Goal: Task Accomplishment & Management: Complete application form

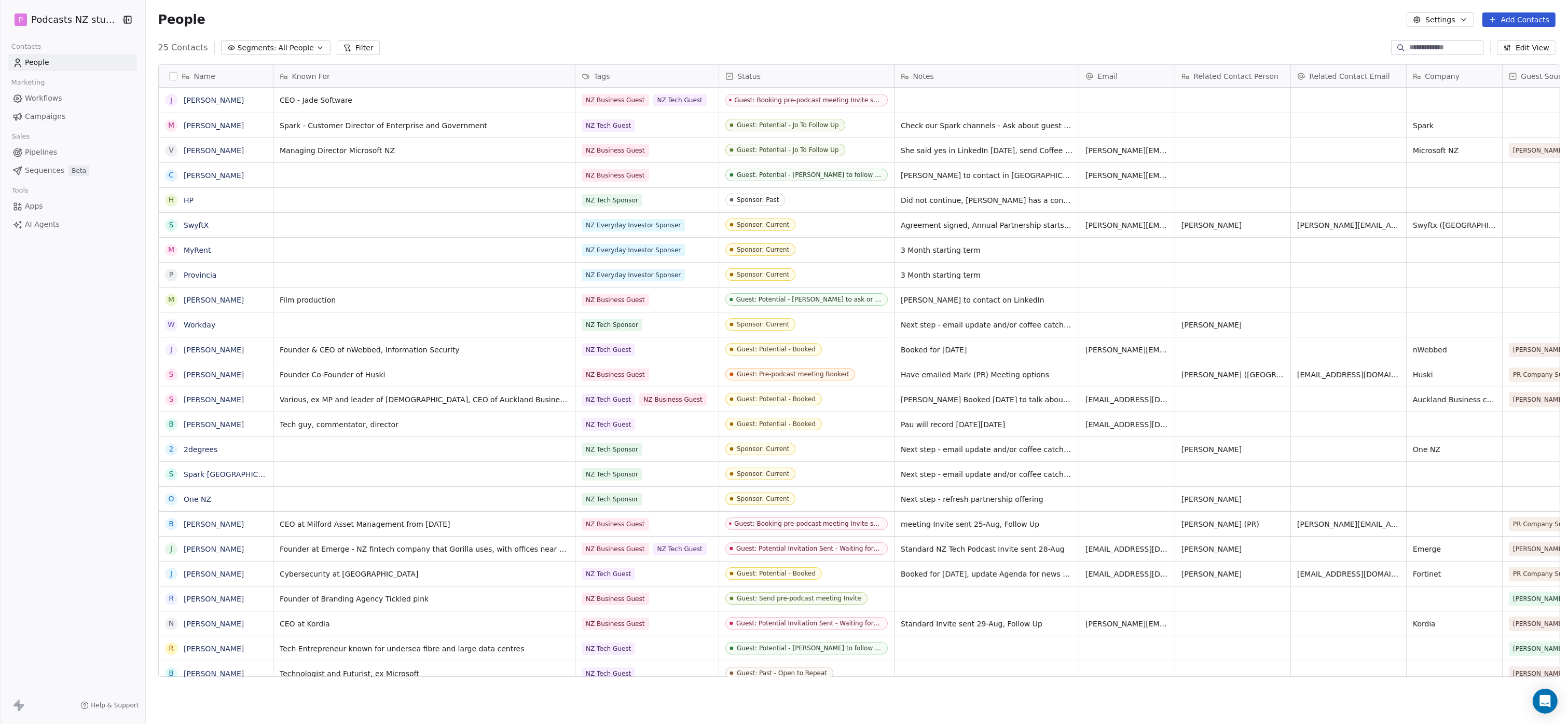
scroll to position [629, 1419]
click at [316, 44] on icon "button" at bounding box center [320, 47] width 8 height 8
click at [289, 161] on span "Sponsors: All Sponsors" at bounding box center [264, 158] width 83 height 11
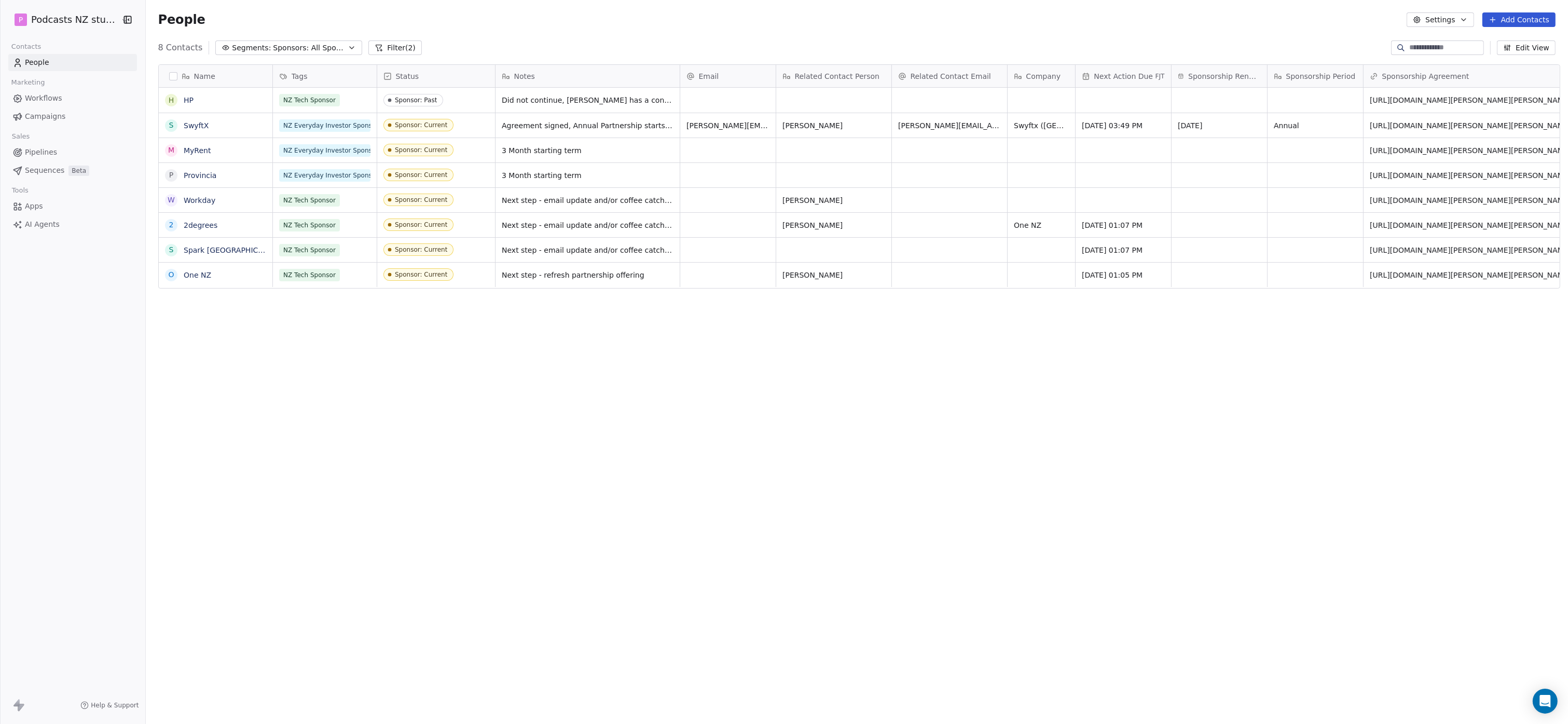
click at [750, 22] on button "Add Contacts" at bounding box center [1519, 19] width 73 height 14
click at [750, 40] on span "Create new contact" at bounding box center [1524, 42] width 71 height 11
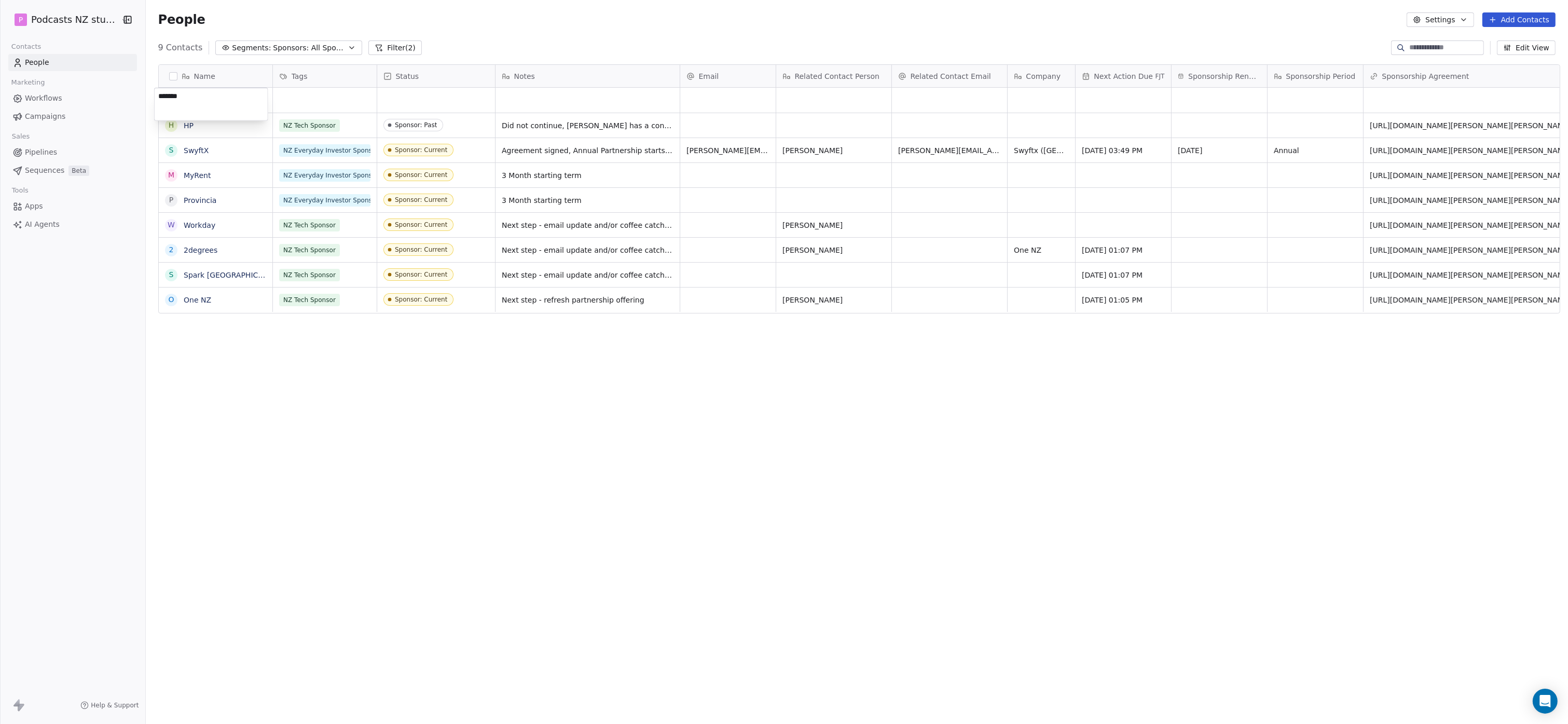
type textarea "********"
click at [327, 102] on div "grid" at bounding box center [324, 100] width 103 height 24
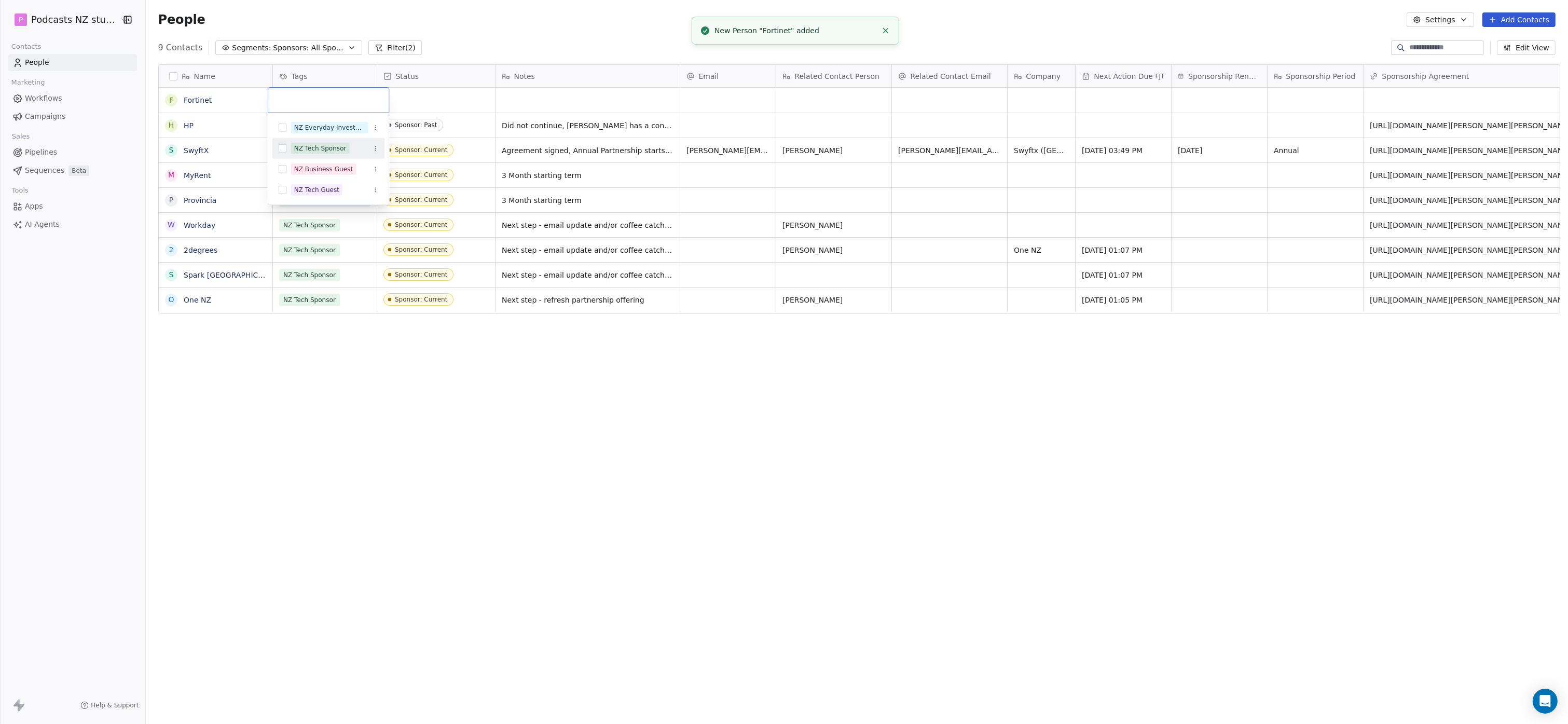
click at [336, 144] on div "NZ Tech Sponsor" at bounding box center [321, 149] width 53 height 9
click at [428, 99] on html "P Podcasts NZ studio Contacts People Marketing Workflows Campaigns Sales Pipeli…" at bounding box center [784, 362] width 1568 height 724
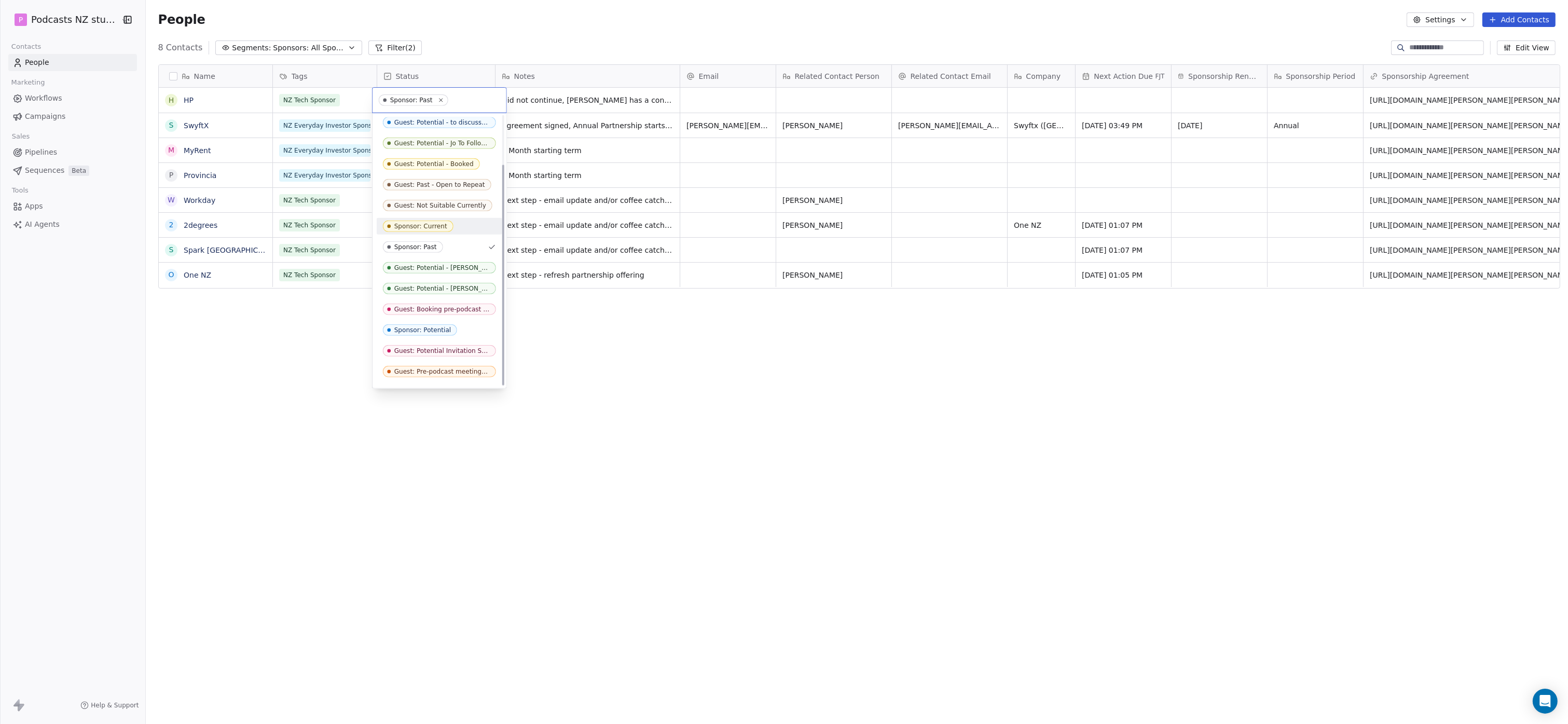
scroll to position [61, 0]
click at [441, 314] on div "Sponsor: Potential" at bounding box center [422, 314] width 56 height 8
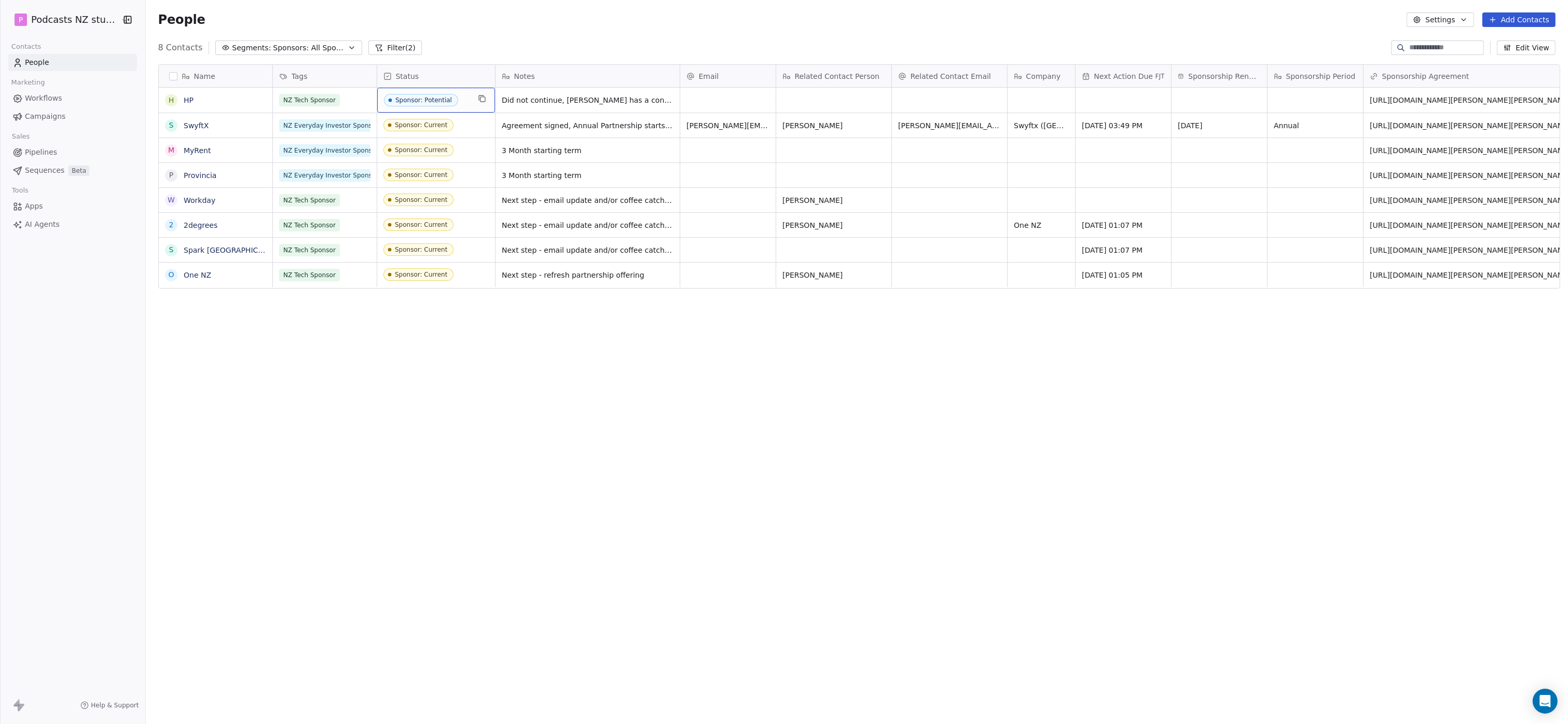
click at [426, 101] on div "Sponsor: Potential" at bounding box center [424, 101] width 56 height 8
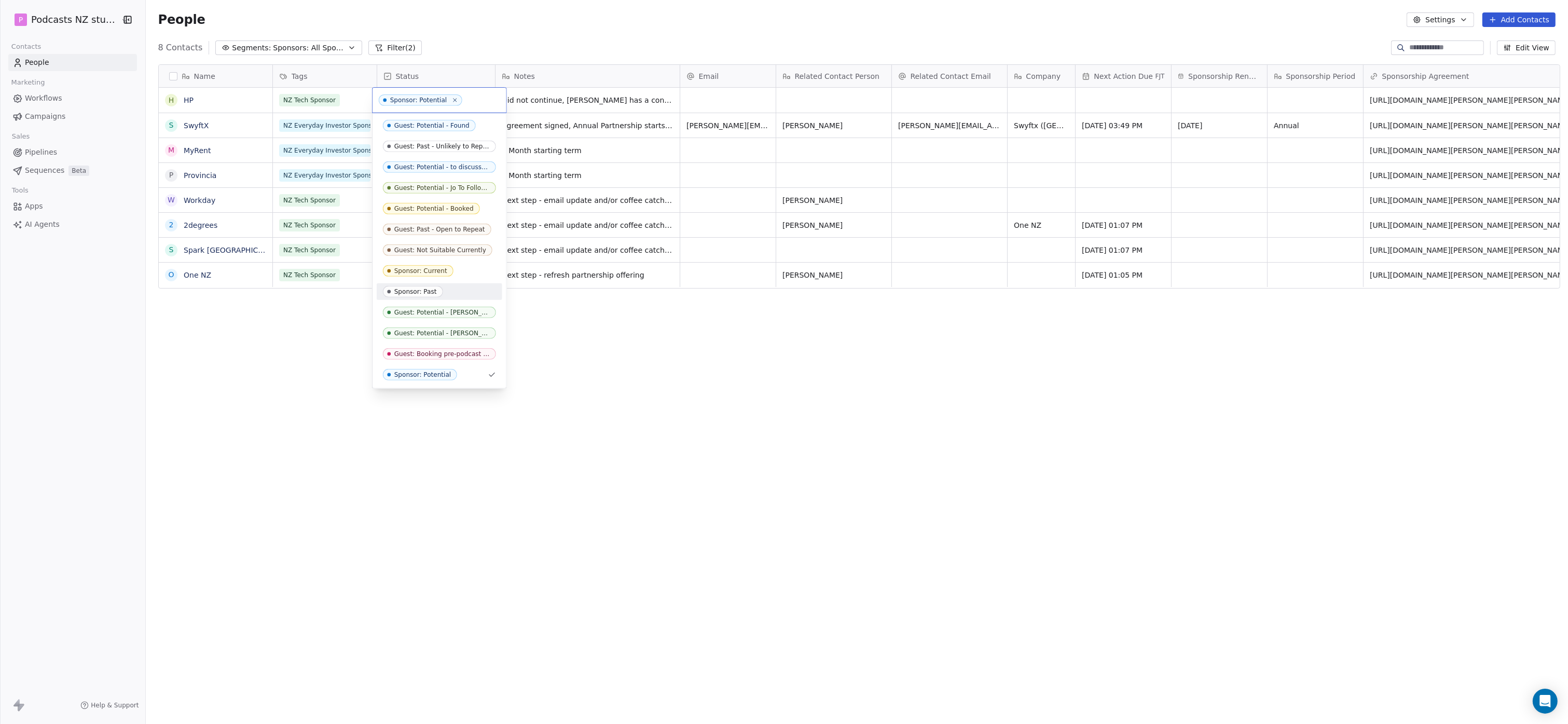
click at [445, 291] on div "Sponsor: Past" at bounding box center [439, 291] width 113 height 11
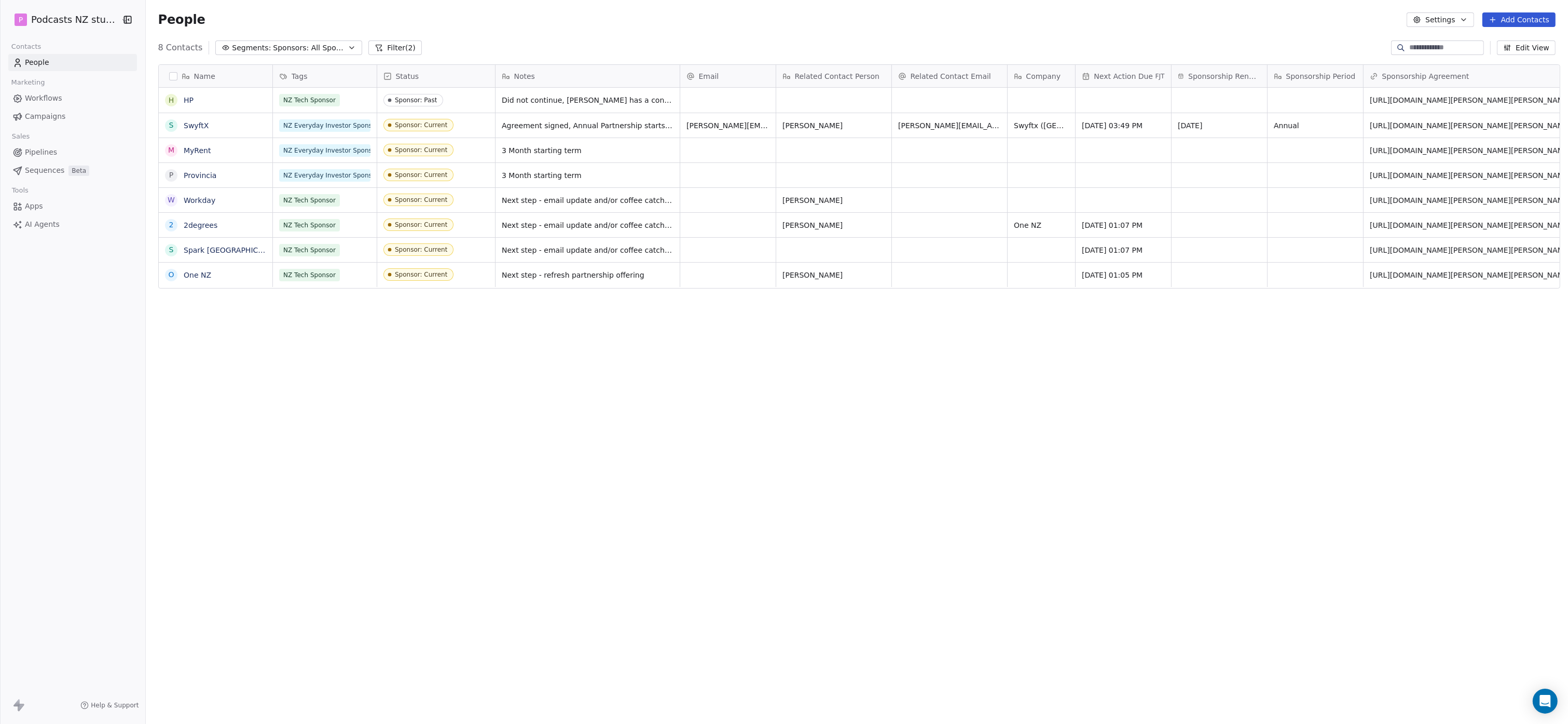
click at [558, 343] on div "Name H HP S SwyftX M MyRent P Provincia W Workday 2 2degrees S Spark [GEOGRAPHI…" at bounding box center [856, 375] width 1422 height 637
click at [348, 47] on icon "button" at bounding box center [352, 47] width 8 height 8
click at [276, 86] on div "All People" at bounding box center [275, 91] width 126 height 17
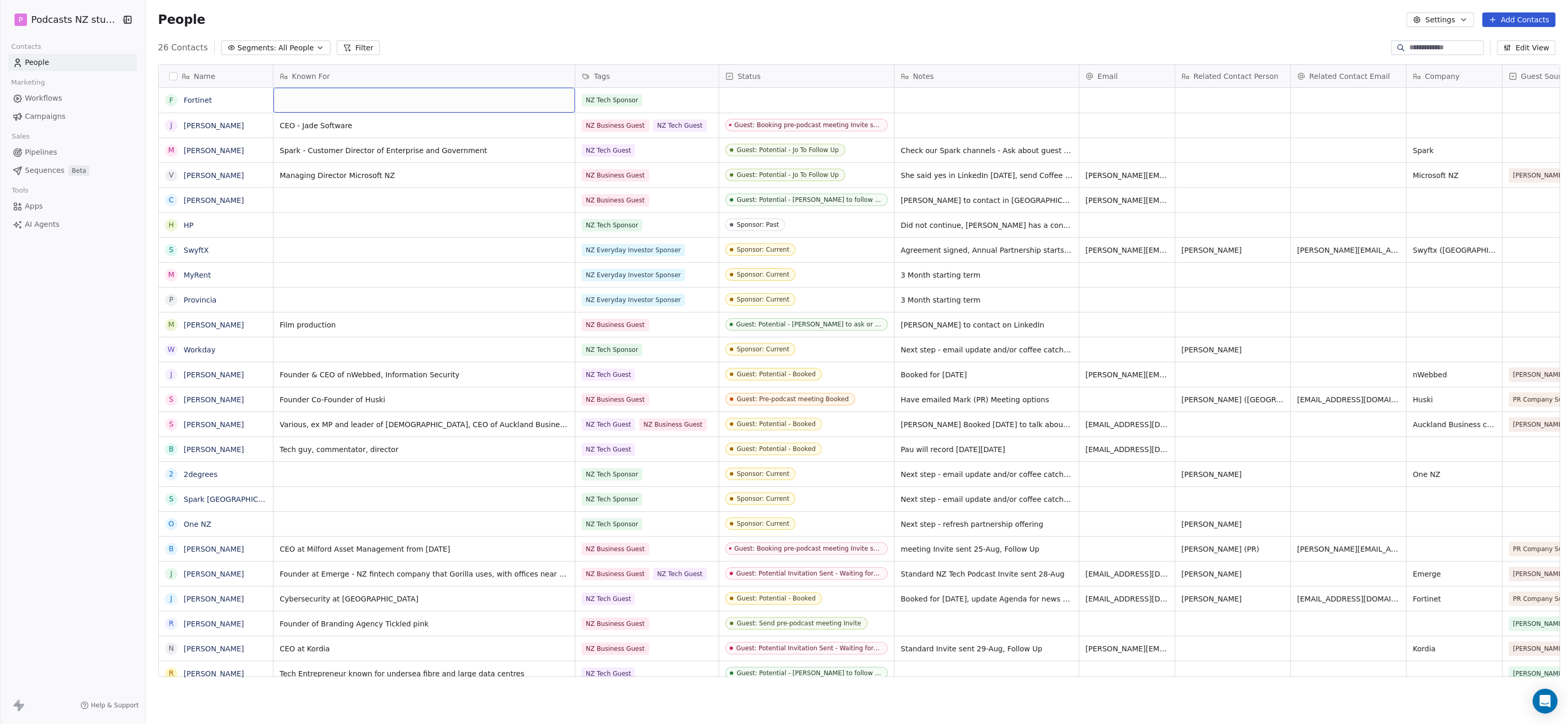
click at [323, 98] on div "grid" at bounding box center [424, 100] width 302 height 24
click at [323, 100] on div "grid" at bounding box center [424, 100] width 302 height 24
type textarea "********"
click at [750, 100] on div "grid" at bounding box center [807, 100] width 175 height 24
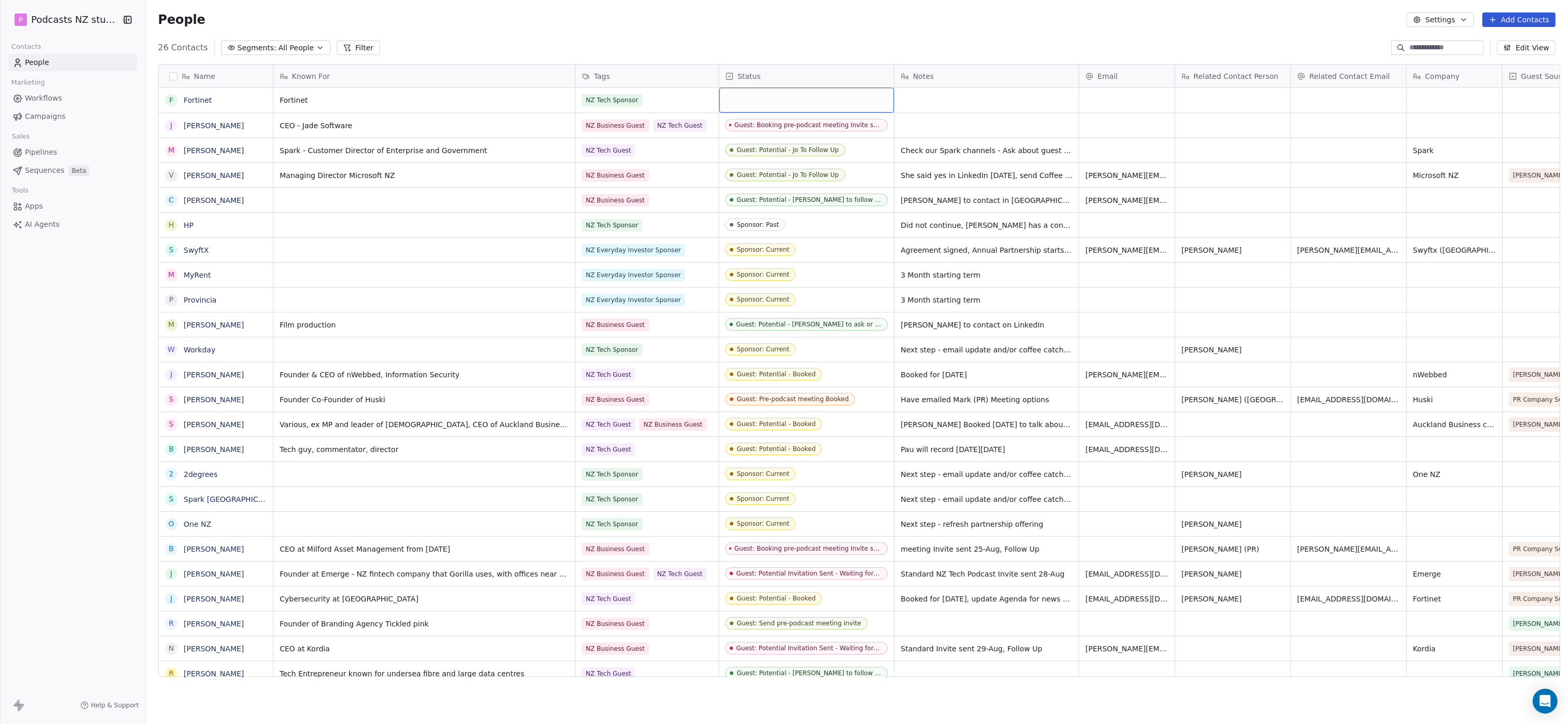
click at [750, 100] on div "grid" at bounding box center [807, 100] width 175 height 24
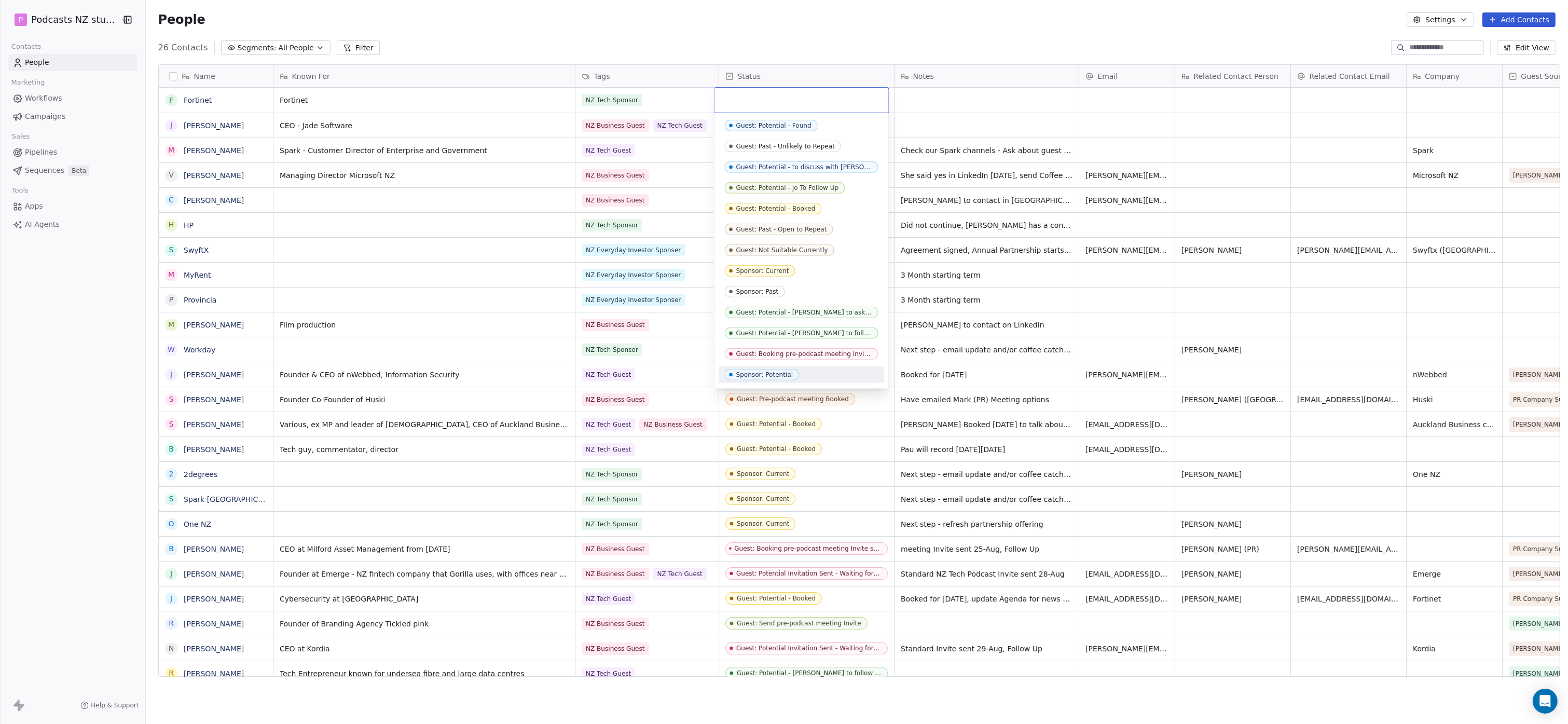
click at [750, 367] on div "Sponsor: Potential" at bounding box center [801, 375] width 166 height 17
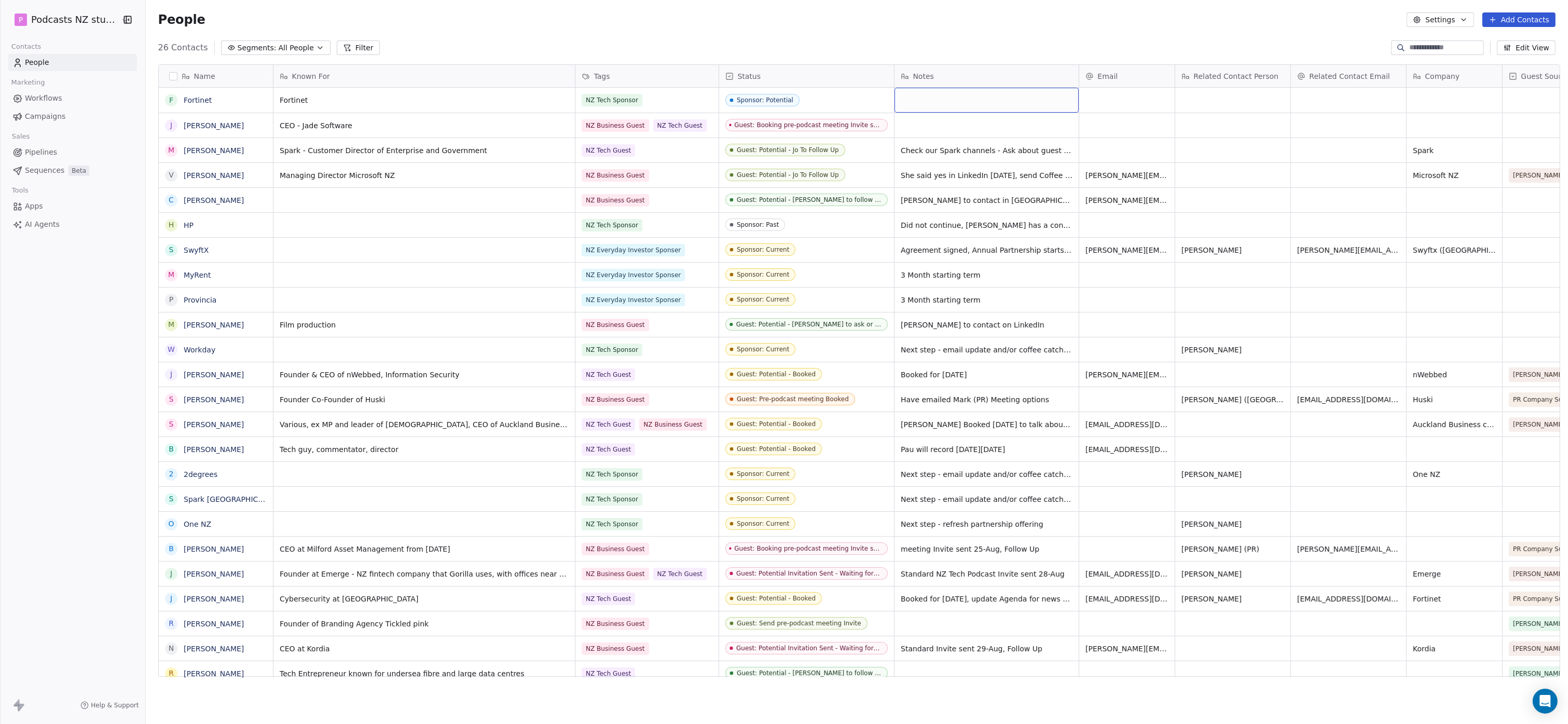
click at [750, 101] on div "grid" at bounding box center [987, 100] width 184 height 24
type textarea "**********"
click at [750, 95] on div "grid" at bounding box center [1127, 100] width 96 height 24
type input "**********"
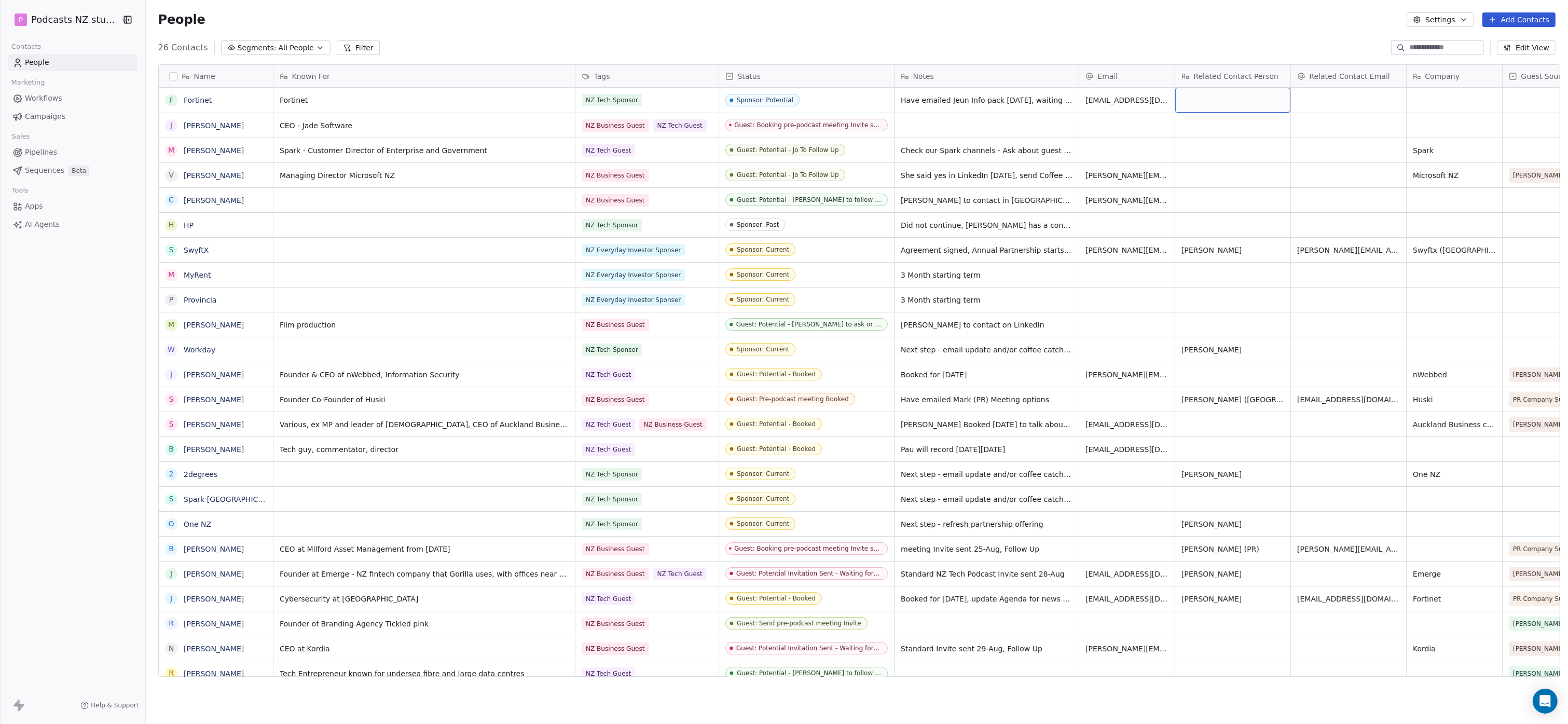
click at [750, 102] on div "grid" at bounding box center [1232, 100] width 116 height 24
click at [750, 101] on div "grid" at bounding box center [1232, 100] width 116 height 24
click at [750, 99] on textarea at bounding box center [1228, 104] width 114 height 32
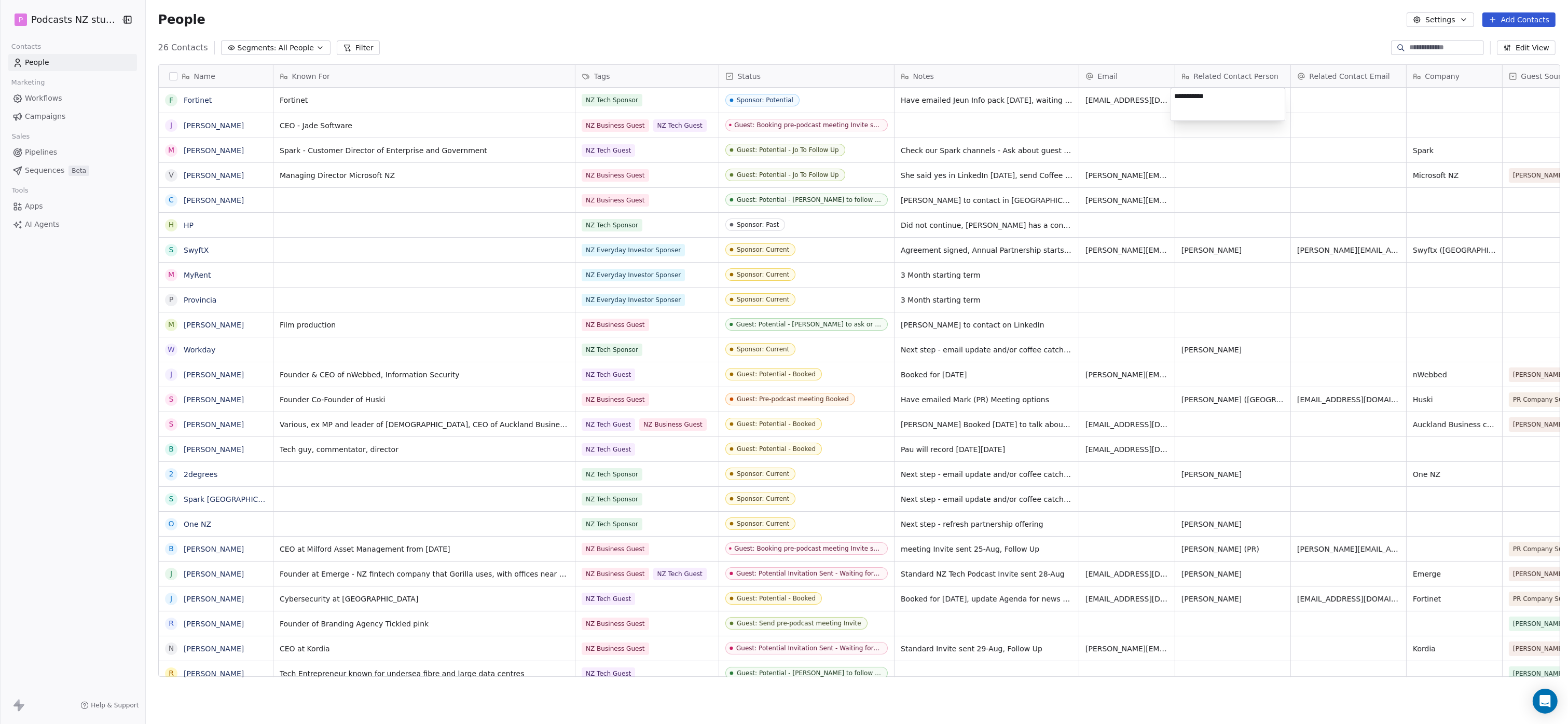
type textarea "**********"
drag, startPoint x: 1225, startPoint y: 90, endPoint x: 1031, endPoint y: 62, distance: 196.0
click at [750, 62] on html "P Podcasts NZ studio Contacts People Marketing Workflows Campaigns Sales Pipeli…" at bounding box center [784, 362] width 1568 height 724
click at [750, 81] on html "P Podcasts NZ studio Contacts People Marketing Workflows Campaigns Sales Pipeli…" at bounding box center [784, 362] width 1568 height 724
click at [750, 103] on span "[PERSON_NAME]" at bounding box center [1223, 100] width 83 height 10
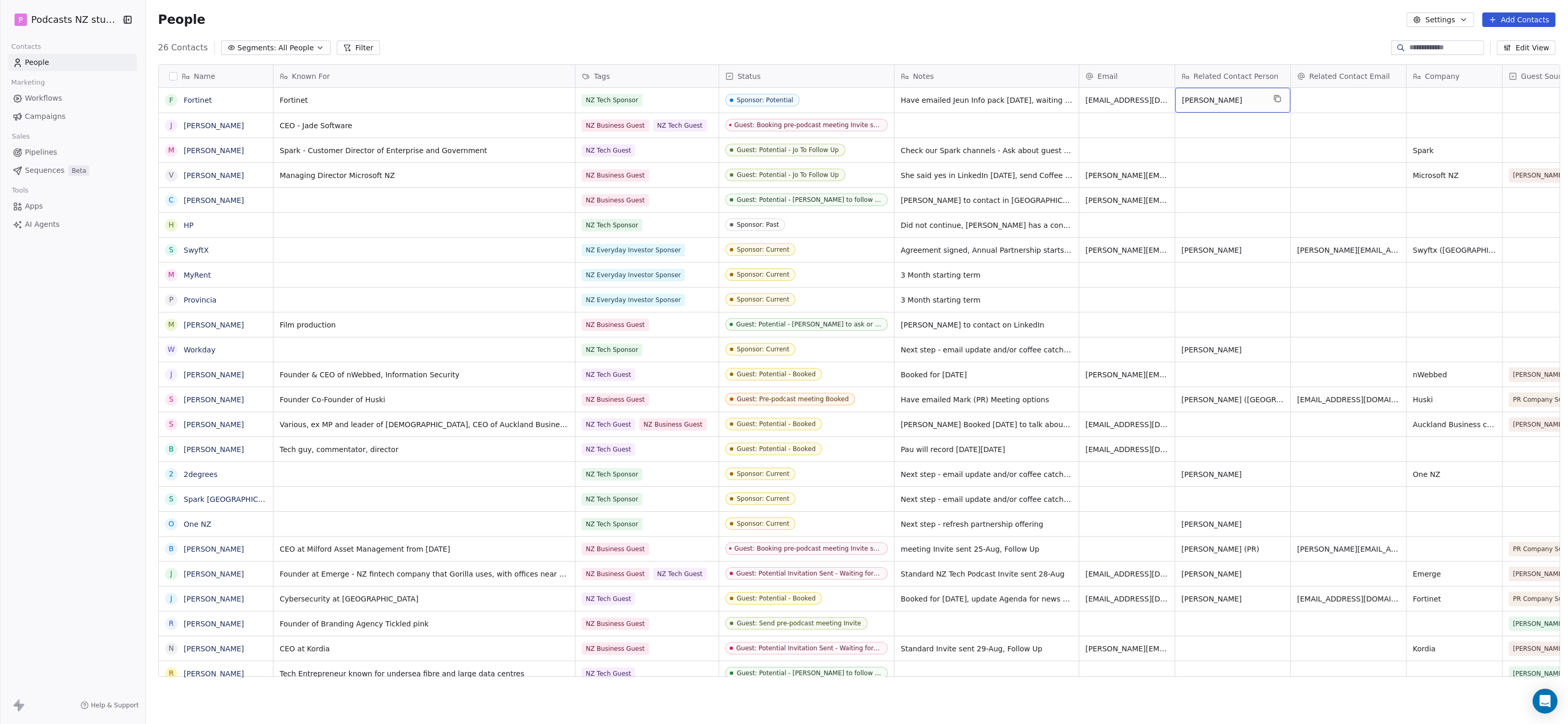
click at [750, 102] on span "[PERSON_NAME]" at bounding box center [1223, 100] width 83 height 10
click at [750, 102] on textarea "**********" at bounding box center [1228, 104] width 114 height 32
type textarea "**********"
click at [750, 102] on html "P Podcasts NZ studio Contacts People Marketing Workflows Campaigns Sales Pipeli…" at bounding box center [784, 362] width 1568 height 724
click at [750, 107] on html "P Podcasts NZ studio Contacts People Marketing Workflows Campaigns Sales Pipeli…" at bounding box center [784, 362] width 1568 height 724
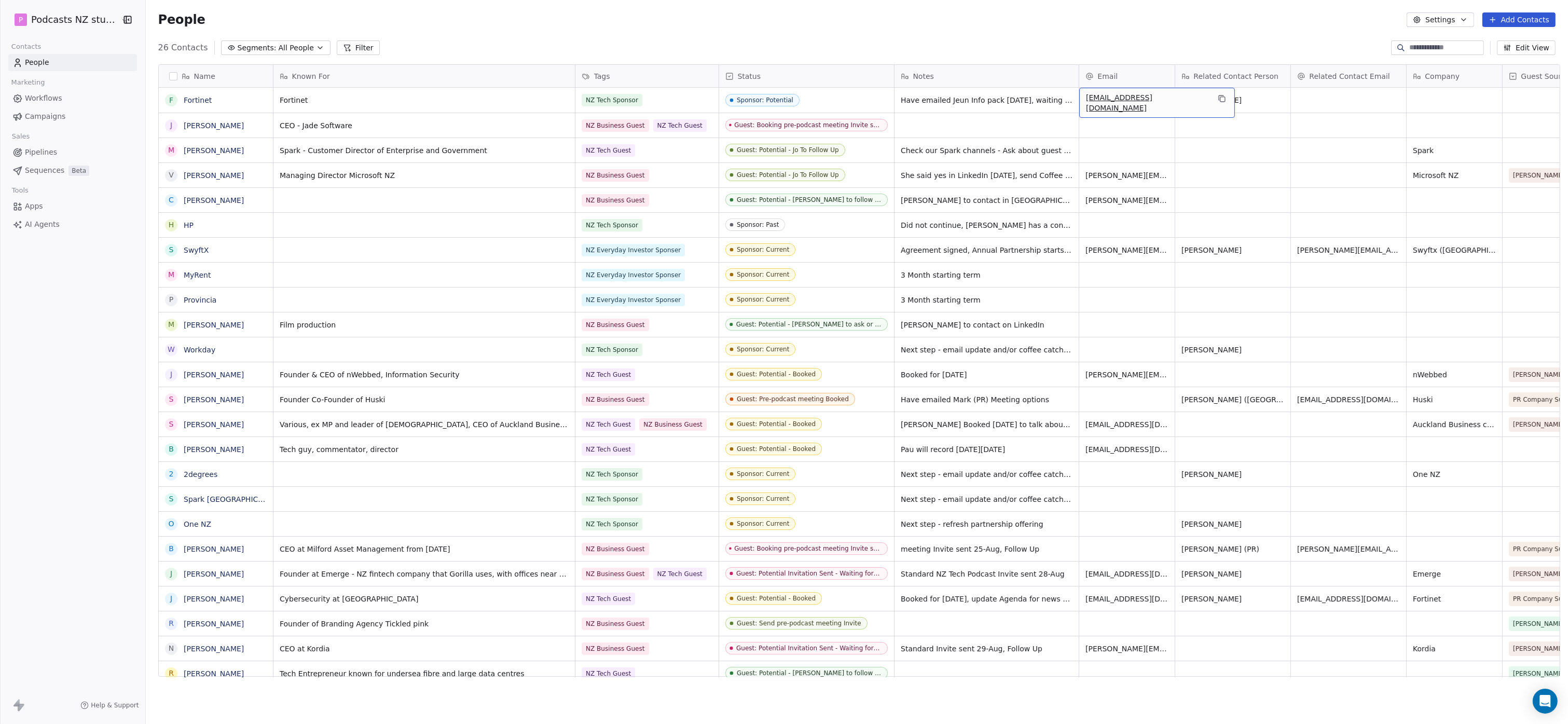
click at [750, 102] on span "[EMAIL_ADDRESS][DOMAIN_NAME]" at bounding box center [1147, 102] width 123 height 21
click at [750, 102] on input "**********" at bounding box center [1122, 101] width 91 height 21
click at [750, 96] on html "P Podcasts NZ studio Contacts People Marketing Workflows Campaigns Sales Pipeli…" at bounding box center [784, 362] width 1568 height 724
click at [750, 98] on div "grid" at bounding box center [1348, 100] width 116 height 24
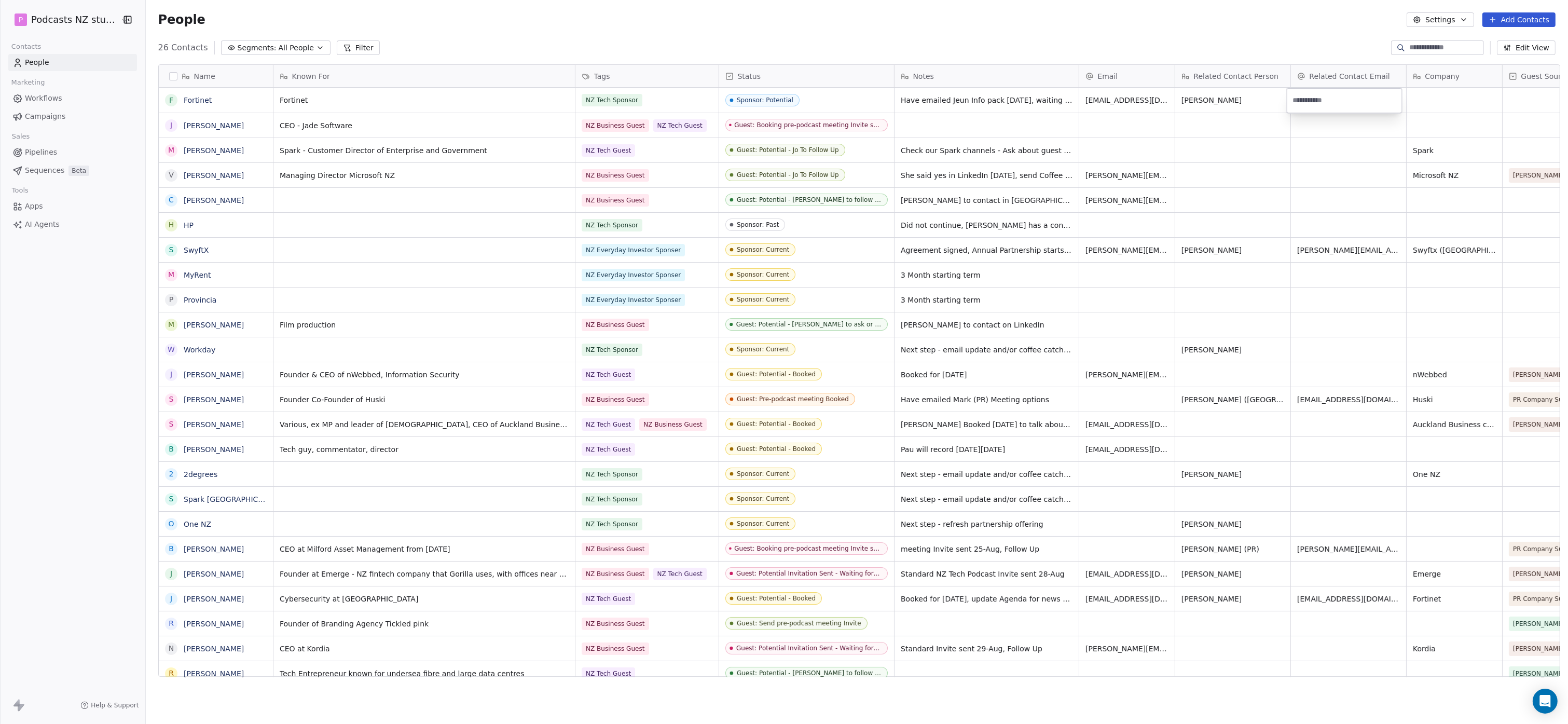
type input "**********"
click at [750, 98] on html "P Podcasts NZ studio Contacts People Marketing Workflows Campaigns Sales Pipeli…" at bounding box center [784, 362] width 1568 height 724
click at [750, 98] on div "grid" at bounding box center [1454, 100] width 96 height 24
click at [750, 92] on div "grid" at bounding box center [1454, 100] width 96 height 24
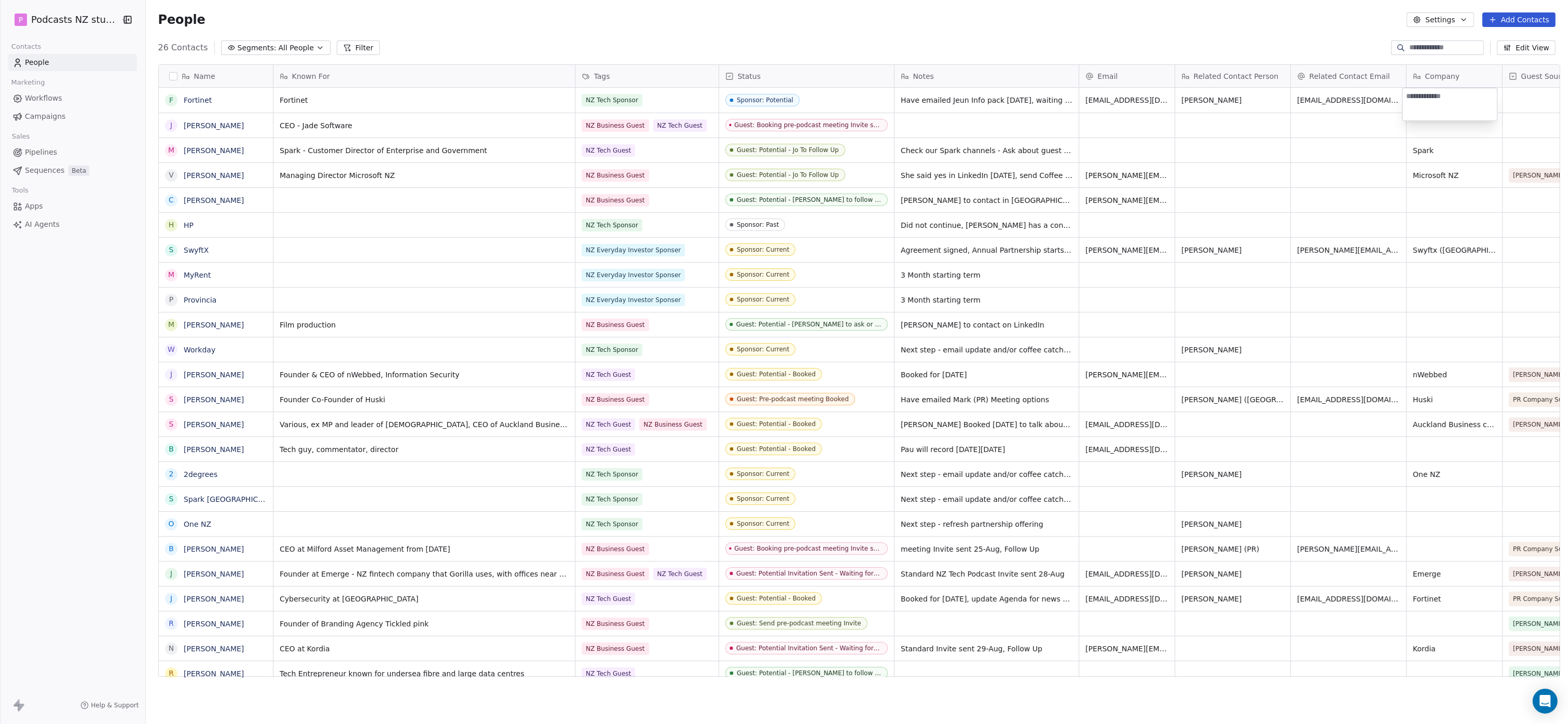
click at [750, 101] on textarea at bounding box center [1450, 104] width 94 height 32
type textarea "********"
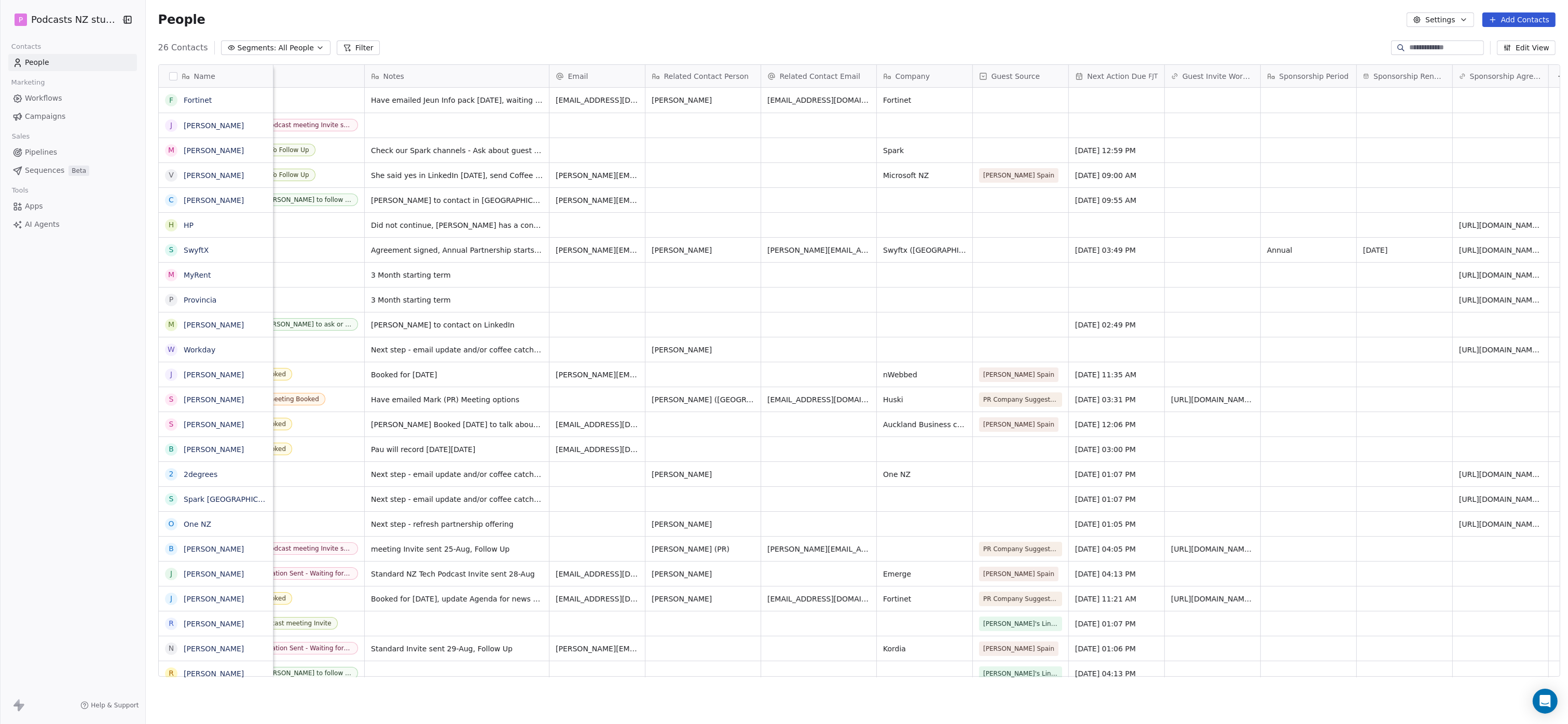
scroll to position [0, 552]
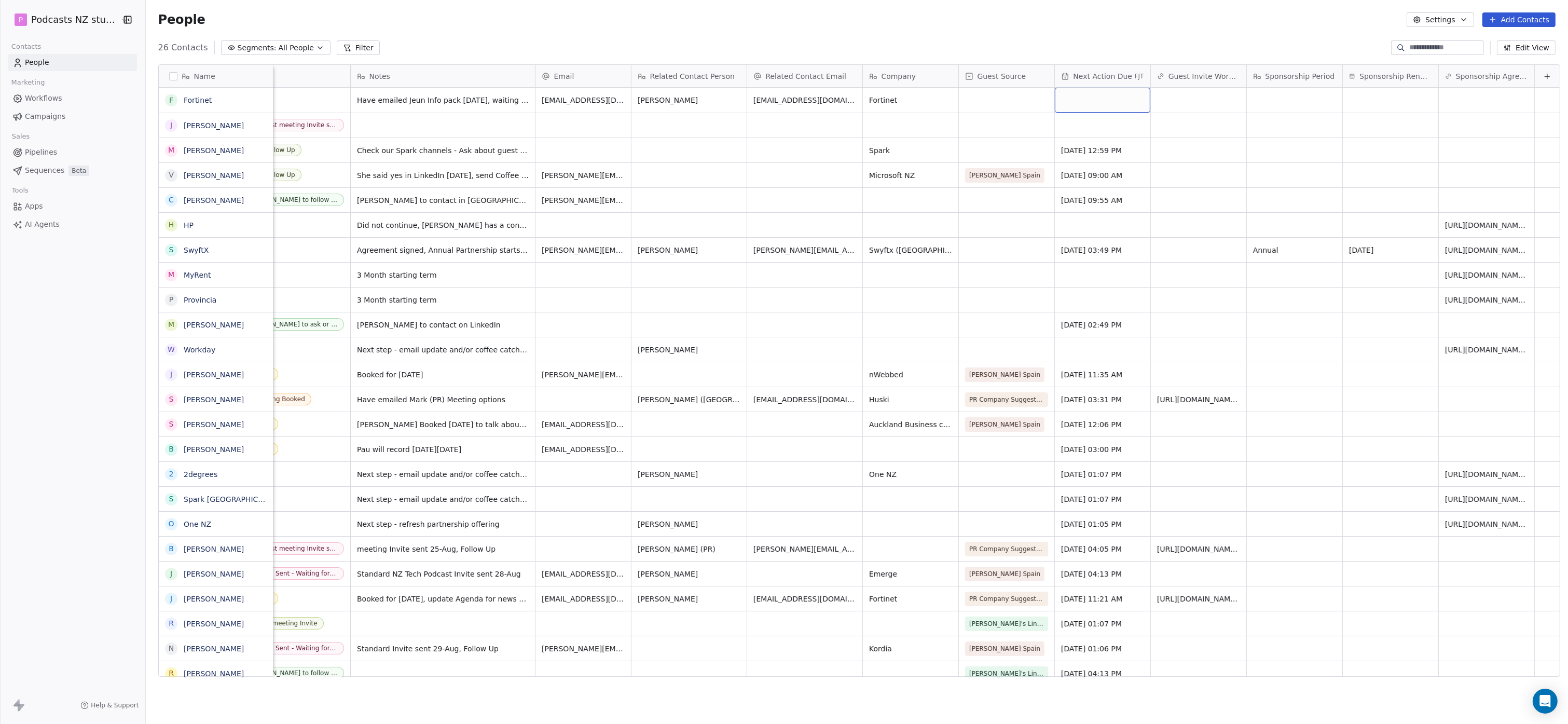
click at [750, 97] on div "grid" at bounding box center [1103, 100] width 96 height 24
click at [750, 154] on button "5" at bounding box center [1144, 157] width 17 height 17
type input "**********"
click at [750, 107] on html "P Podcasts NZ studio Contacts People Marketing Workflows Campaigns Sales Pipeli…" at bounding box center [784, 362] width 1568 height 724
click at [750, 99] on div "grid" at bounding box center [1199, 100] width 96 height 24
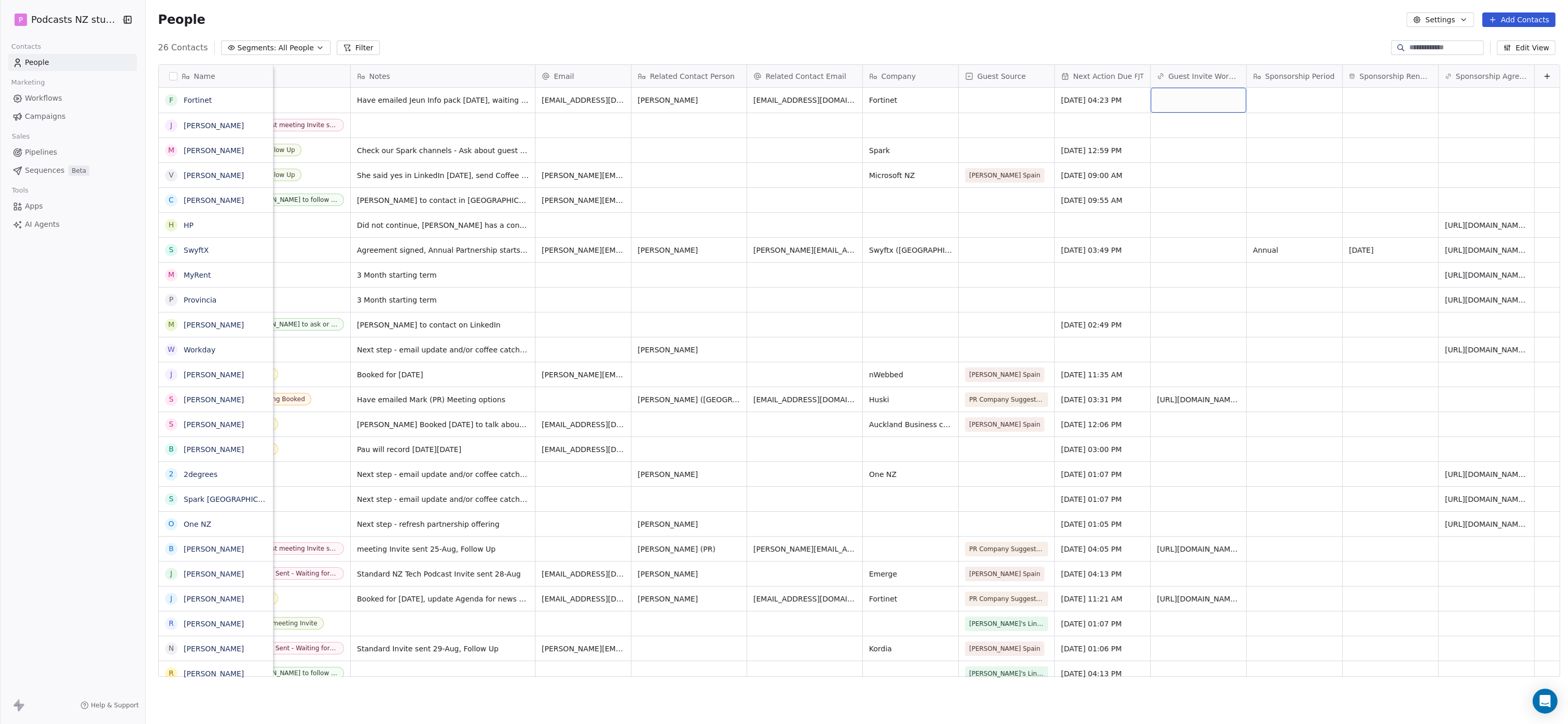
click at [750, 99] on div "grid" at bounding box center [1199, 100] width 96 height 24
click at [750, 94] on html "P Podcasts NZ studio Contacts People Marketing Workflows Campaigns Sales Pipeli…" at bounding box center [784, 362] width 1568 height 724
click at [750, 96] on div "grid" at bounding box center [1199, 100] width 96 height 24
click at [750, 96] on input "url" at bounding box center [1185, 101] width 91 height 21
type input "**********"
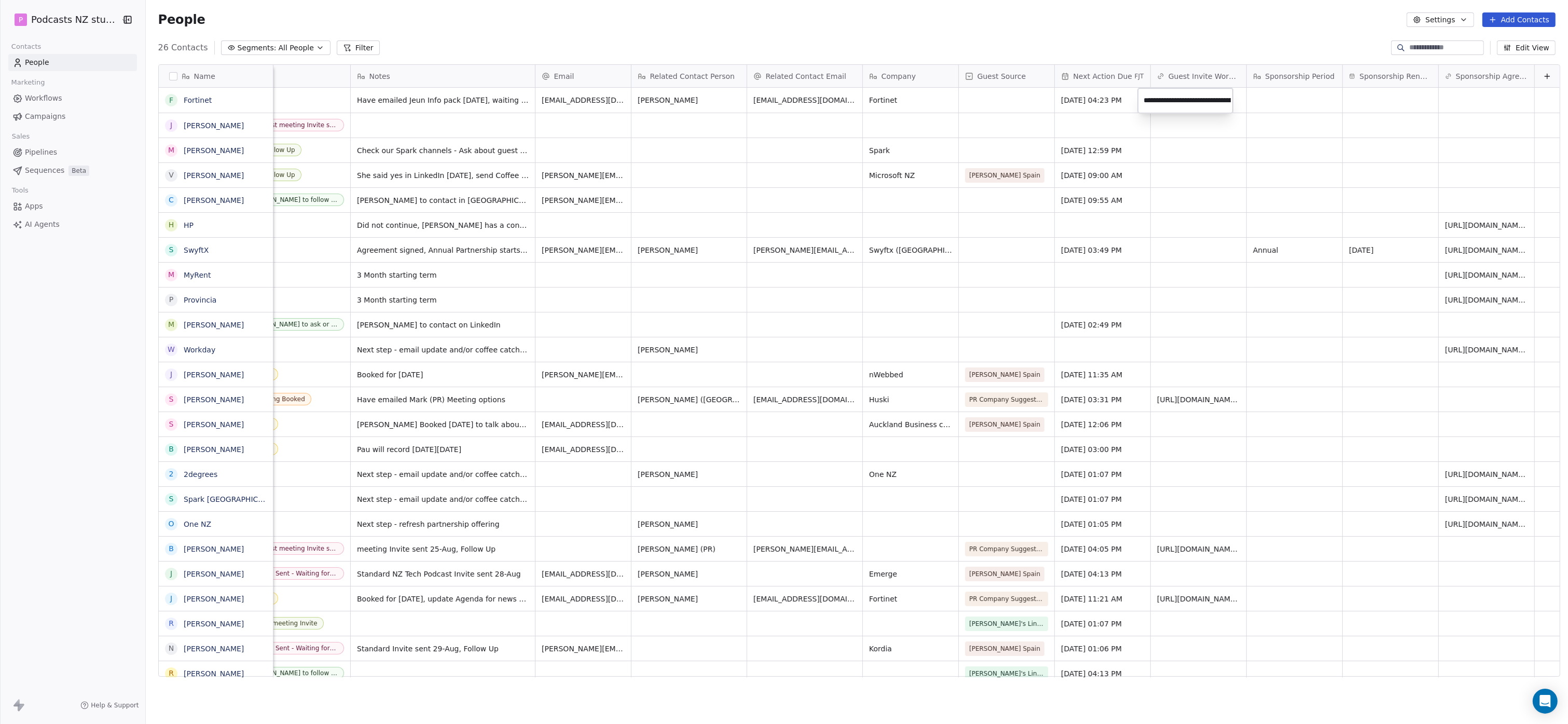
scroll to position [0, 425]
click at [750, 73] on span "Guest Invite Workflow" at bounding box center [1204, 76] width 71 height 10
click at [750, 73] on html "P Podcasts NZ studio Contacts People Marketing Workflows Campaigns Sales Pipeli…" at bounding box center [784, 362] width 1568 height 724
drag, startPoint x: 1187, startPoint y: 73, endPoint x: 1147, endPoint y: 73, distance: 40.0
click at [750, 72] on icon at bounding box center [1161, 76] width 8 height 8
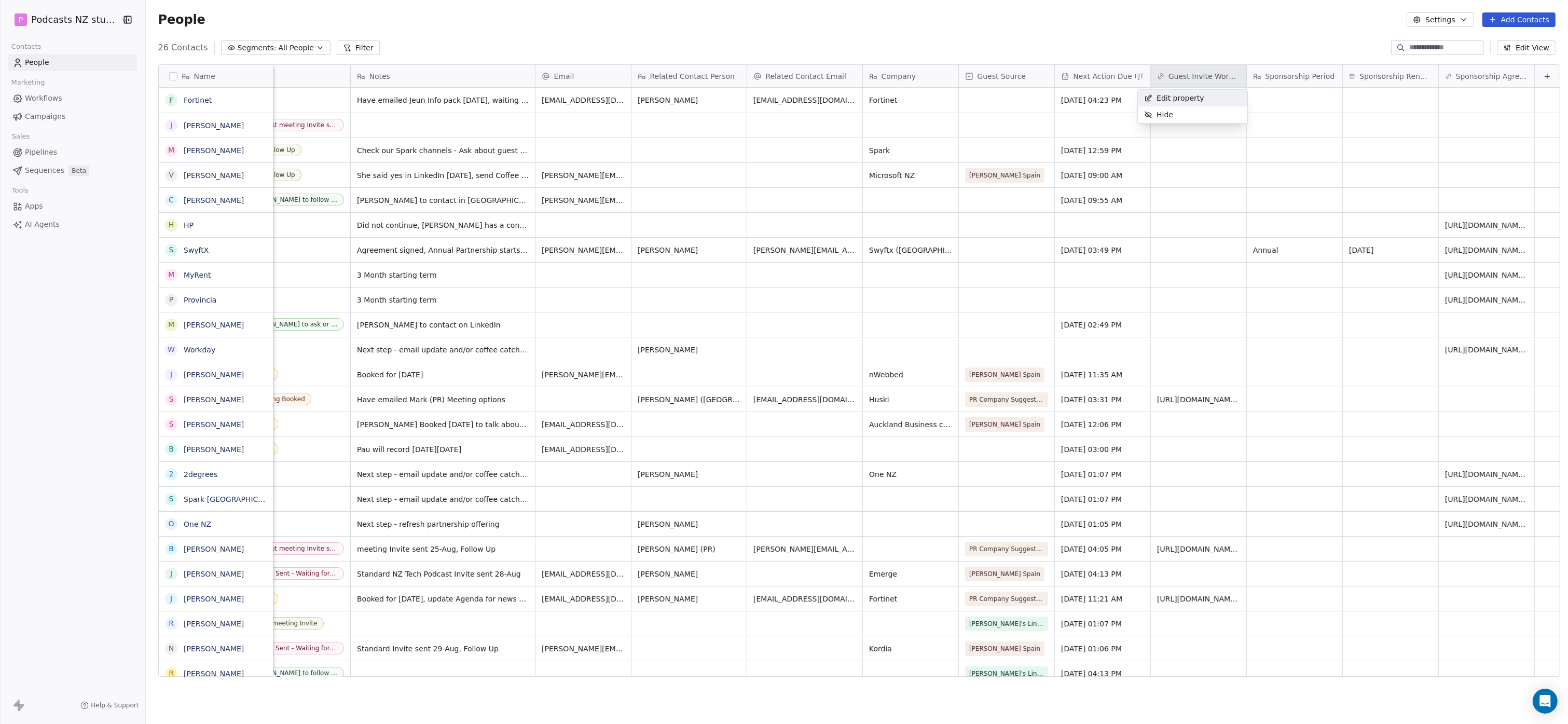
click at [750, 98] on div "Edit property" at bounding box center [1173, 98] width 72 height 17
click at [750, 117] on input "**********" at bounding box center [1215, 118] width 133 height 10
click at [750, 119] on input "**********" at bounding box center [1215, 118] width 133 height 10
drag, startPoint x: 1190, startPoint y: 119, endPoint x: 1140, endPoint y: 115, distance: 50.2
click at [750, 115] on div "**********" at bounding box center [1215, 139] width 154 height 101
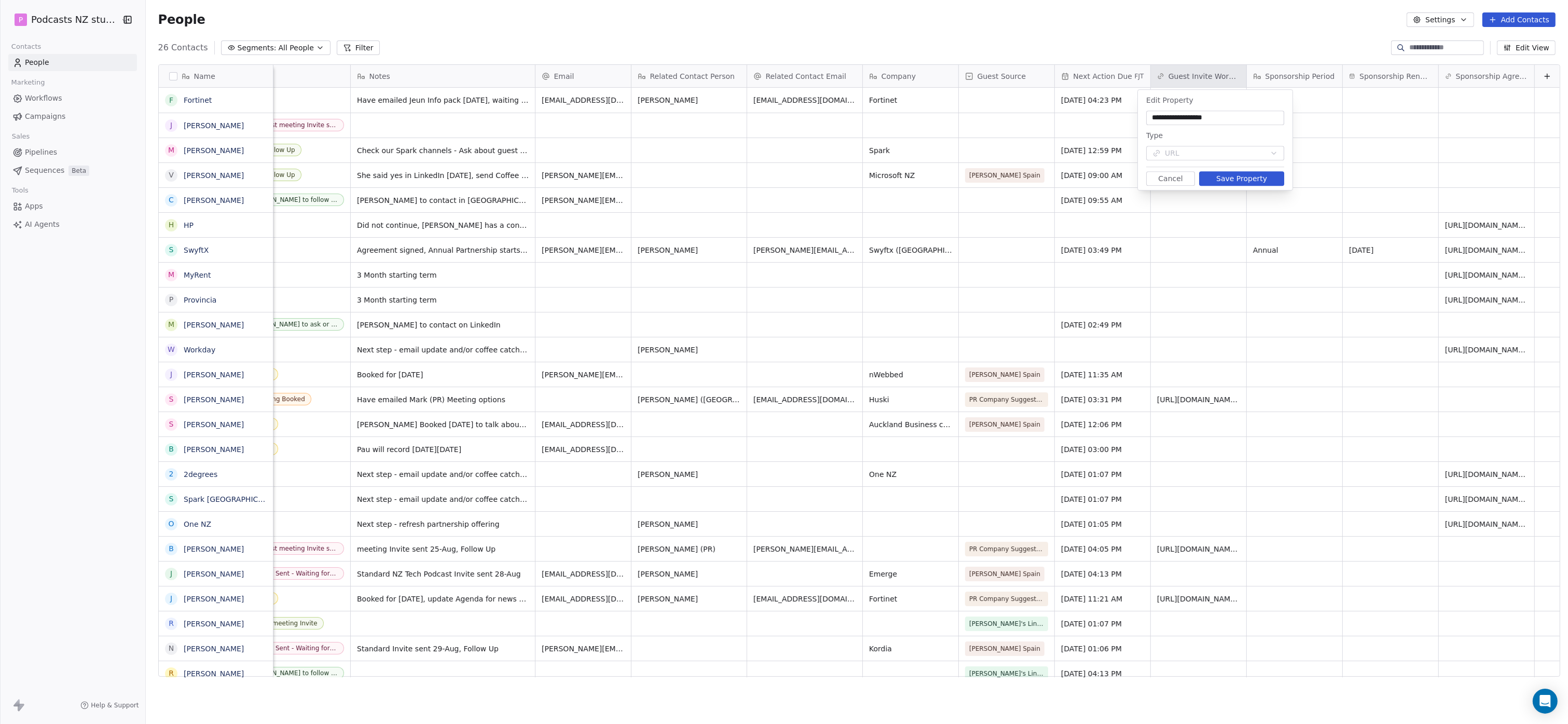
type input "**********"
click at [750, 181] on button "Save Property" at bounding box center [1242, 178] width 86 height 14
click at [316, 43] on icon "button" at bounding box center [320, 47] width 8 height 8
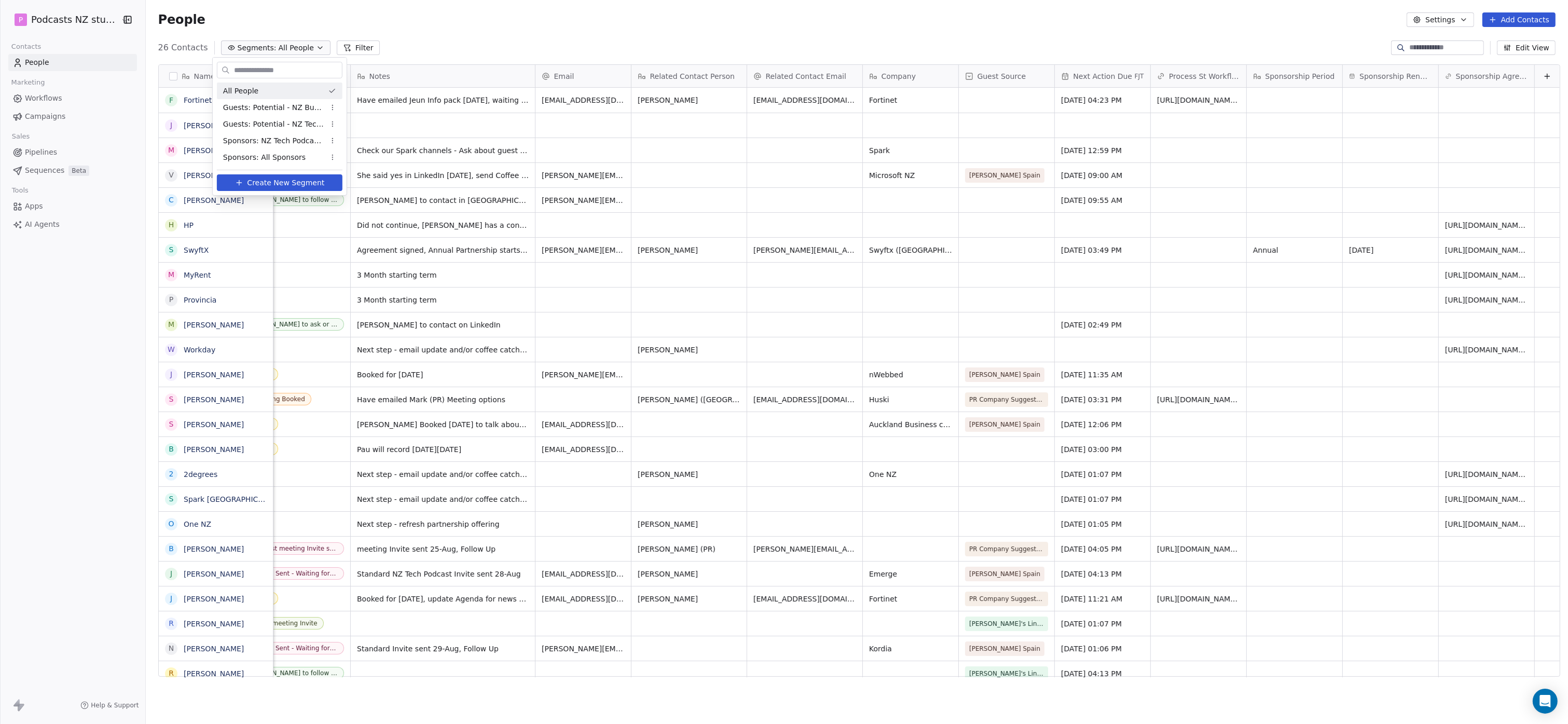
click at [280, 87] on div "All People" at bounding box center [280, 91] width 126 height 17
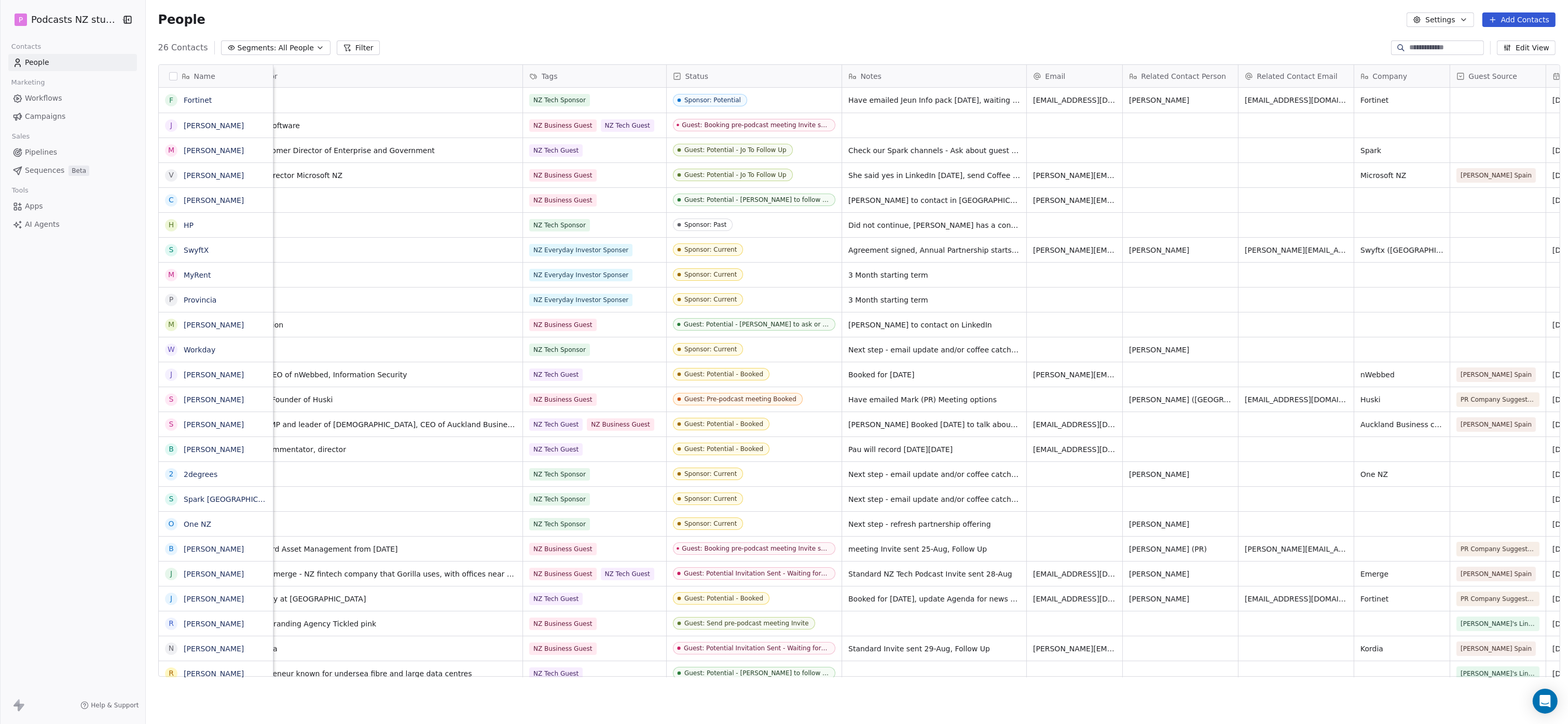
scroll to position [0, 0]
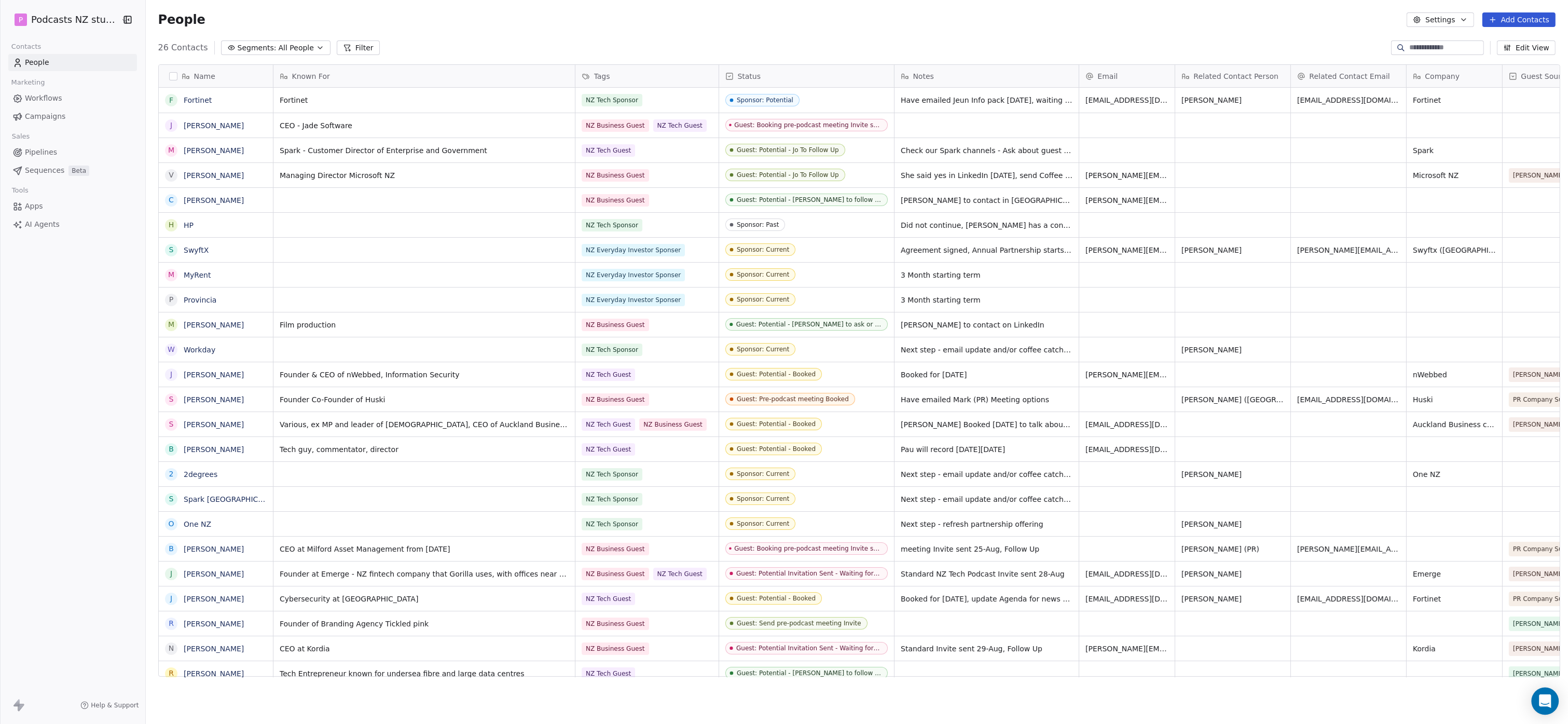
click at [750, 698] on icon "Open Intercom Messenger" at bounding box center [1544, 701] width 12 height 13
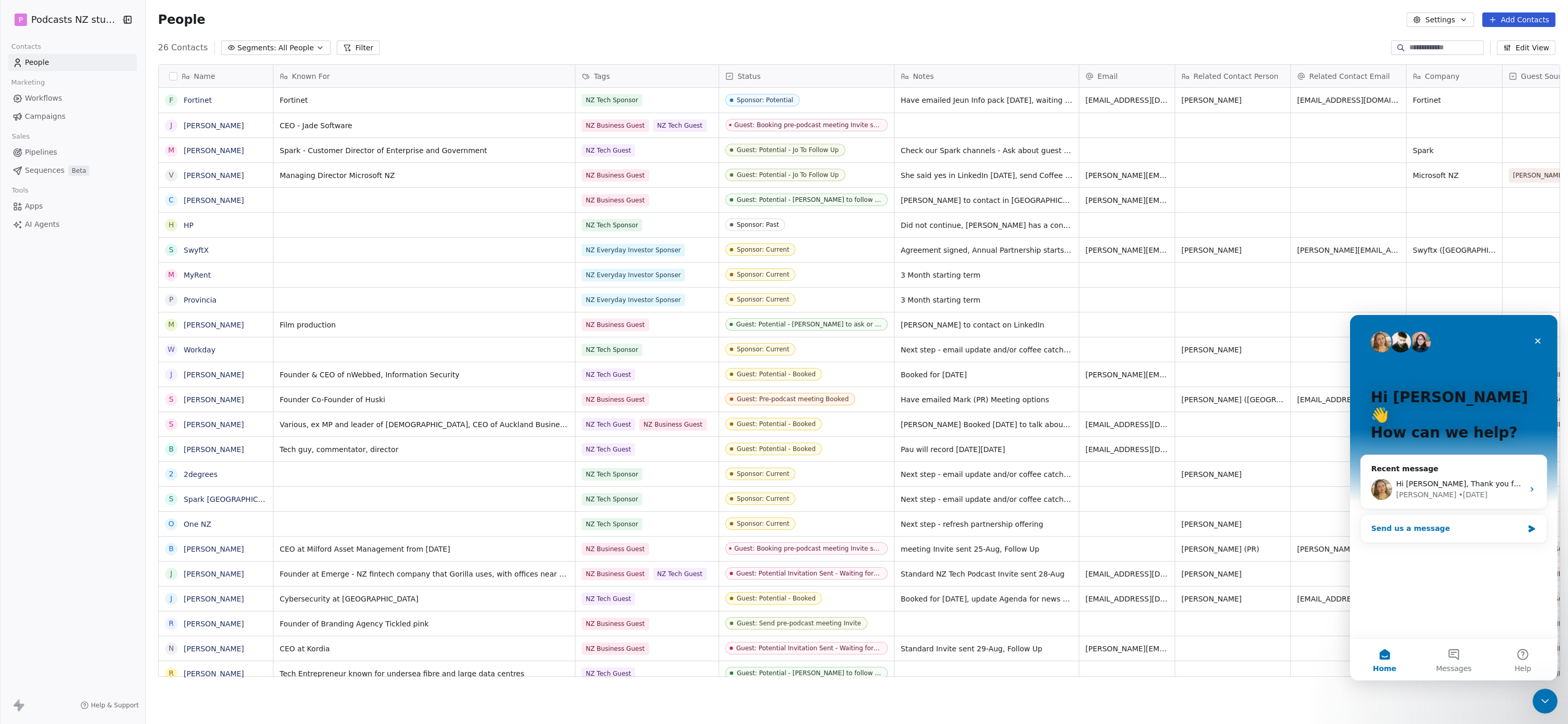
click at [750, 523] on div "Send us a message" at bounding box center [1447, 528] width 152 height 11
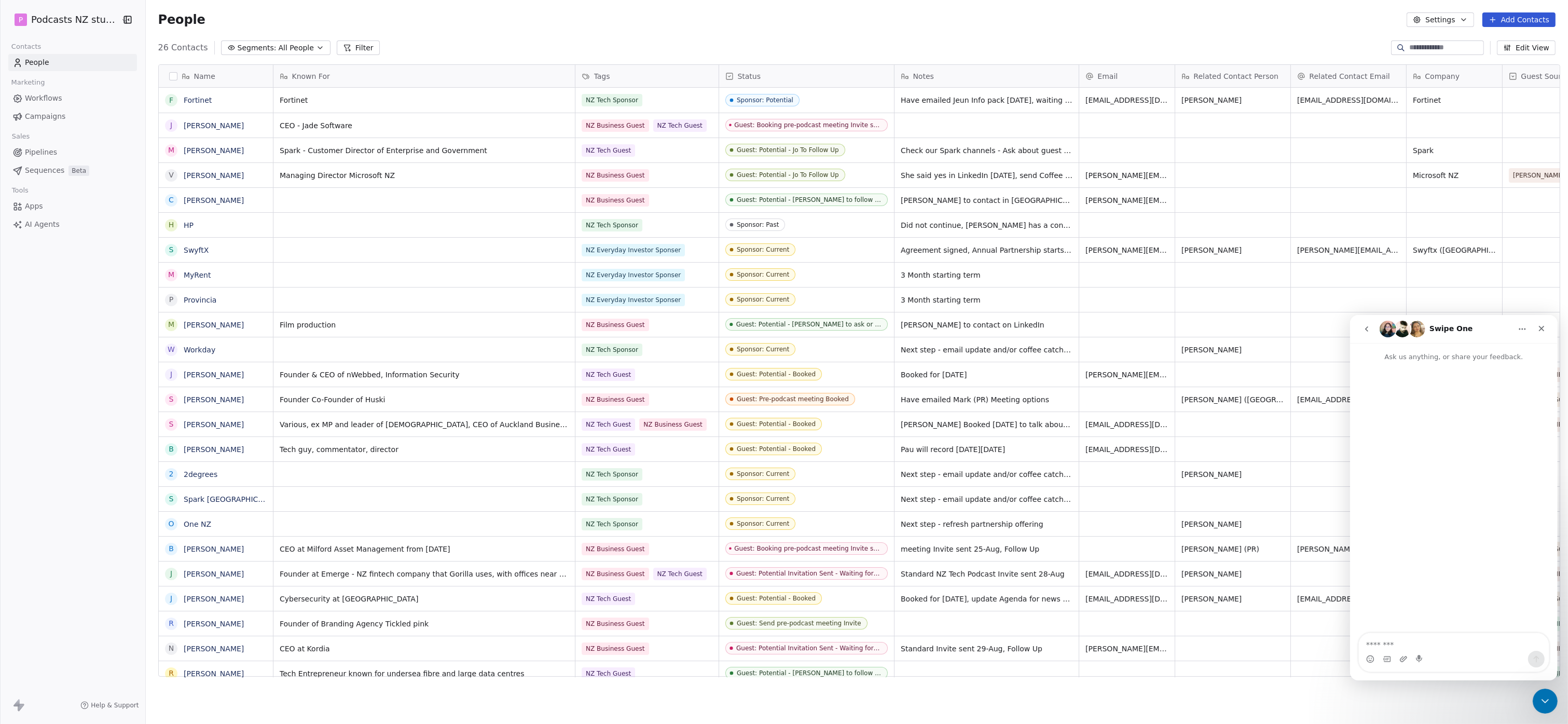
click at [750, 642] on textarea "Message…" at bounding box center [1453, 641] width 190 height 18
click at [750, 53] on div "26 Contacts Segments: All People Filter Edit View" at bounding box center [856, 48] width 1422 height 17
click at [750, 325] on icon "Close" at bounding box center [1541, 327] width 8 height 8
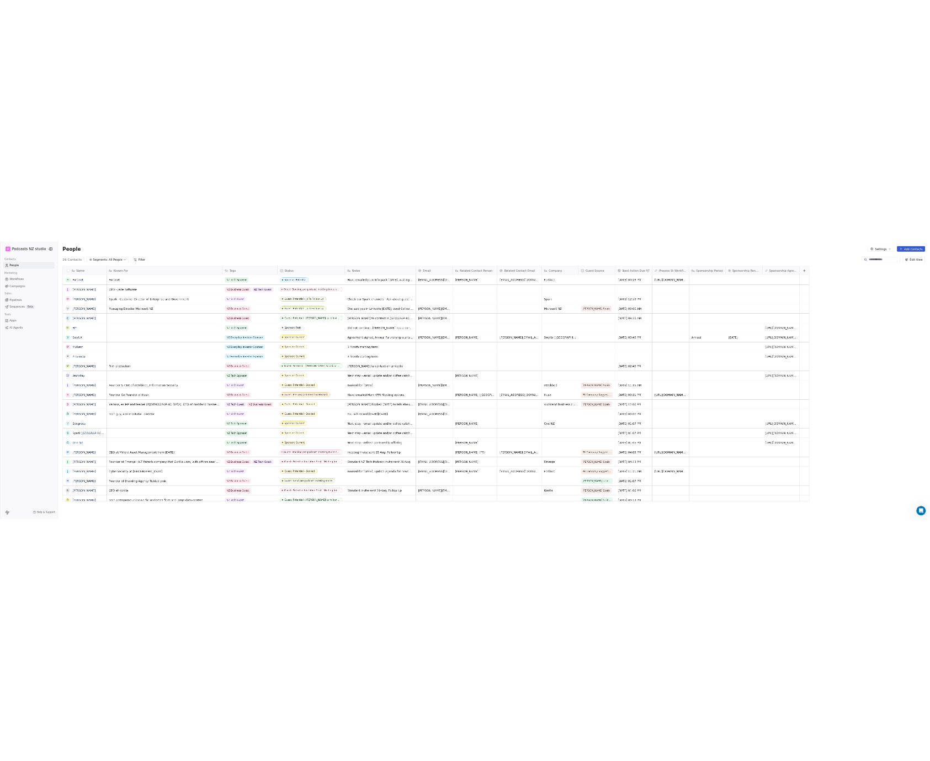
scroll to position [0, 10]
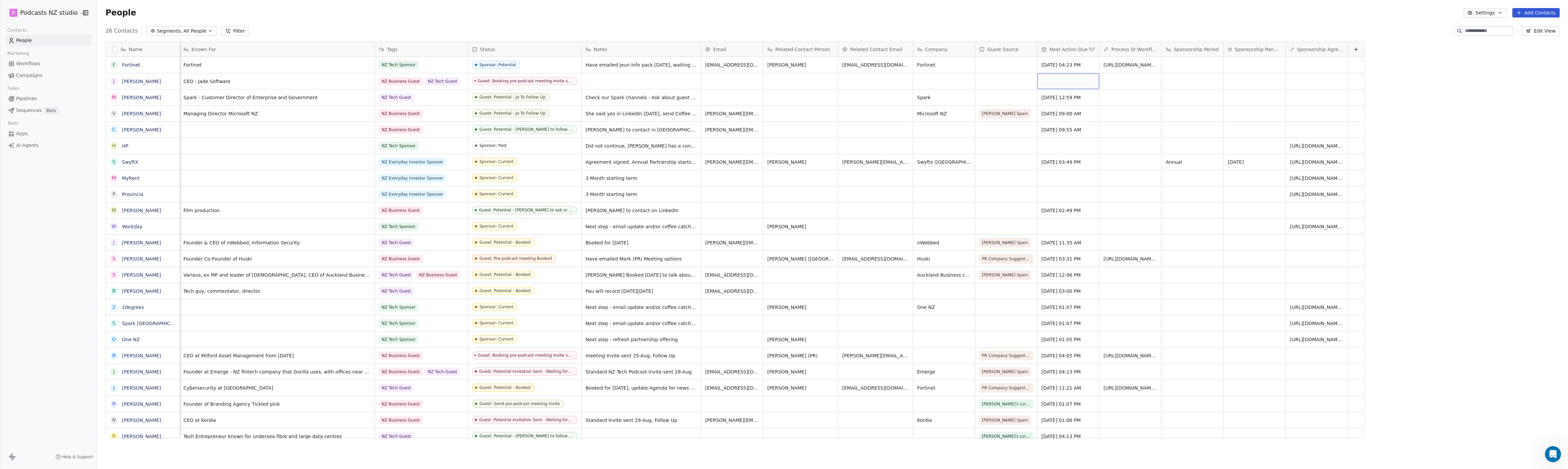
click at [486, 80] on div "grid" at bounding box center [1068, 81] width 62 height 16
click at [486, 115] on button "3" at bounding box center [1074, 118] width 11 height 11
click at [486, 91] on html "P Podcasts NZ studio Contacts People Marketing Workflows Campaigns Sales Pipeli…" at bounding box center [784, 234] width 1568 height 469
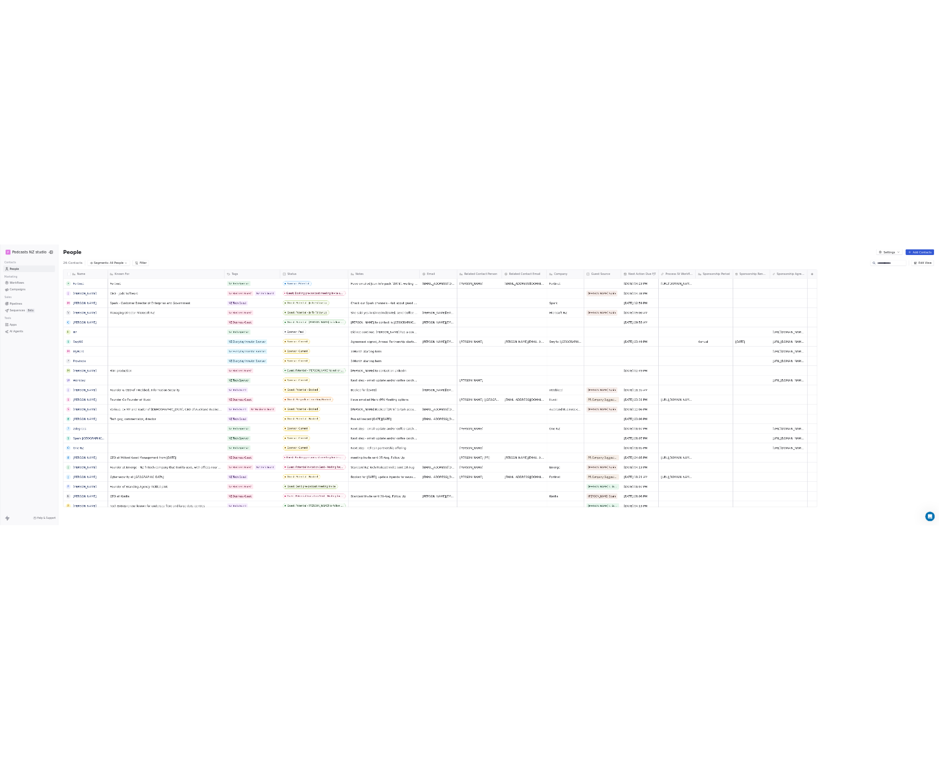
scroll to position [669, 781]
